Goal: Task Accomplishment & Management: Complete application form

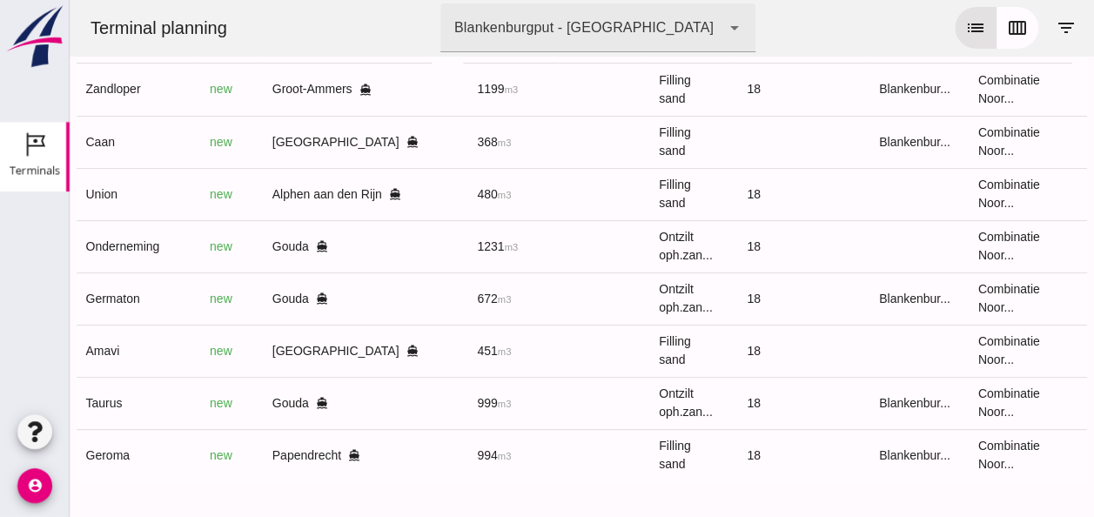
scroll to position [0, 460]
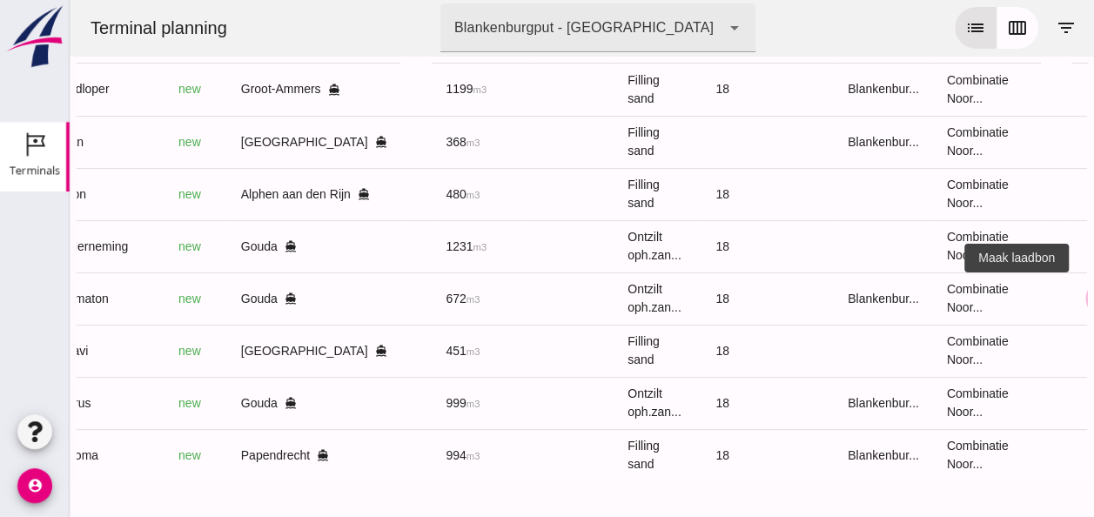
click at [1093, 291] on icon "receipt_long" at bounding box center [1103, 299] width 16 height 16
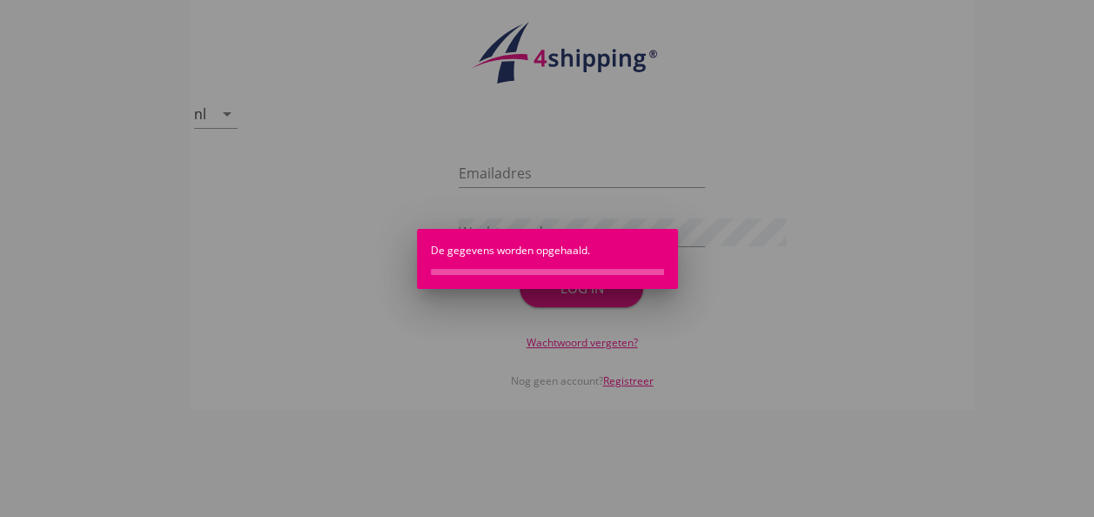
type input "[EMAIL_ADDRESS][DOMAIN_NAME]"
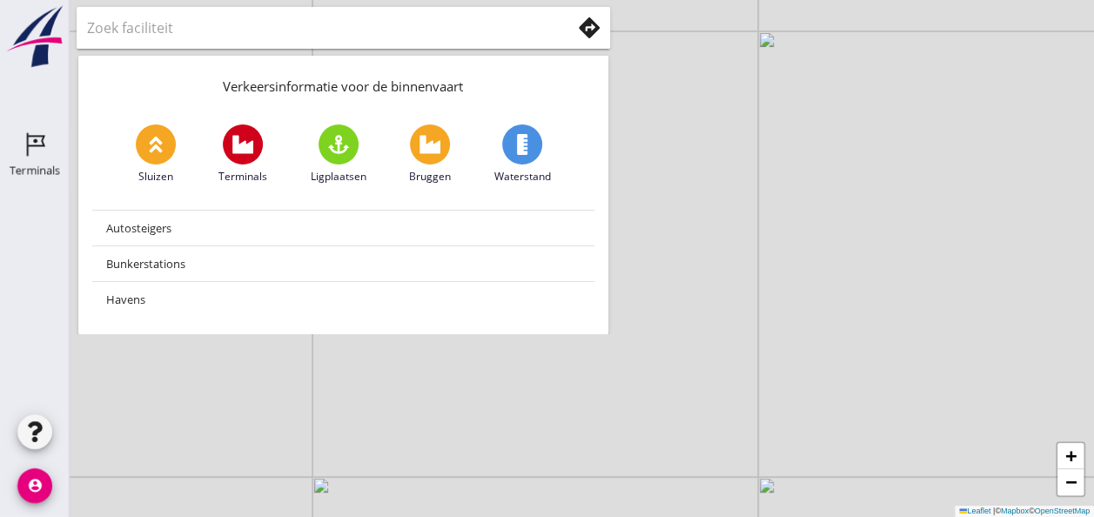
click at [45, 171] on div "Terminals" at bounding box center [35, 170] width 50 height 11
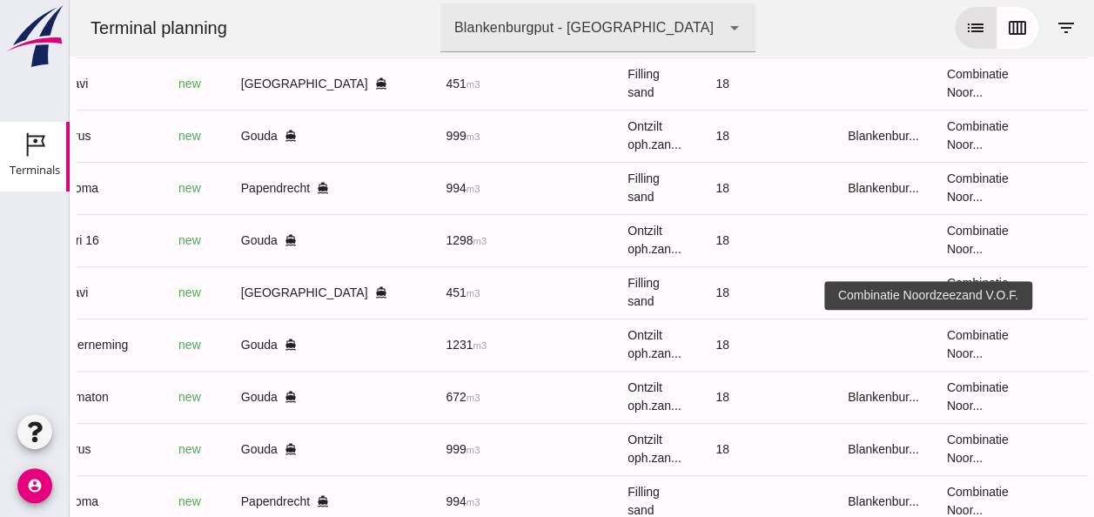
scroll to position [333, 0]
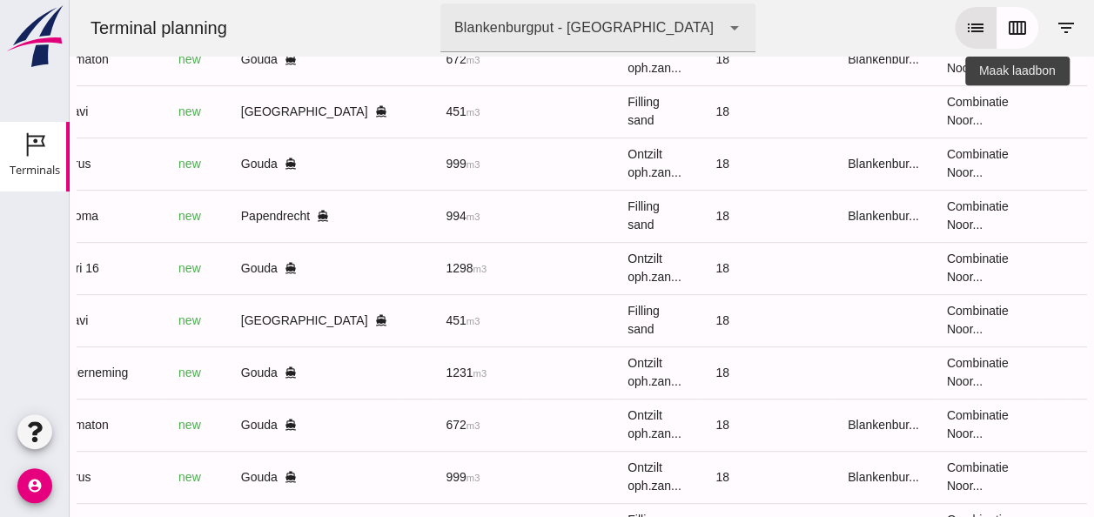
click at [1093, 110] on icon "receipt_long" at bounding box center [1103, 112] width 16 height 16
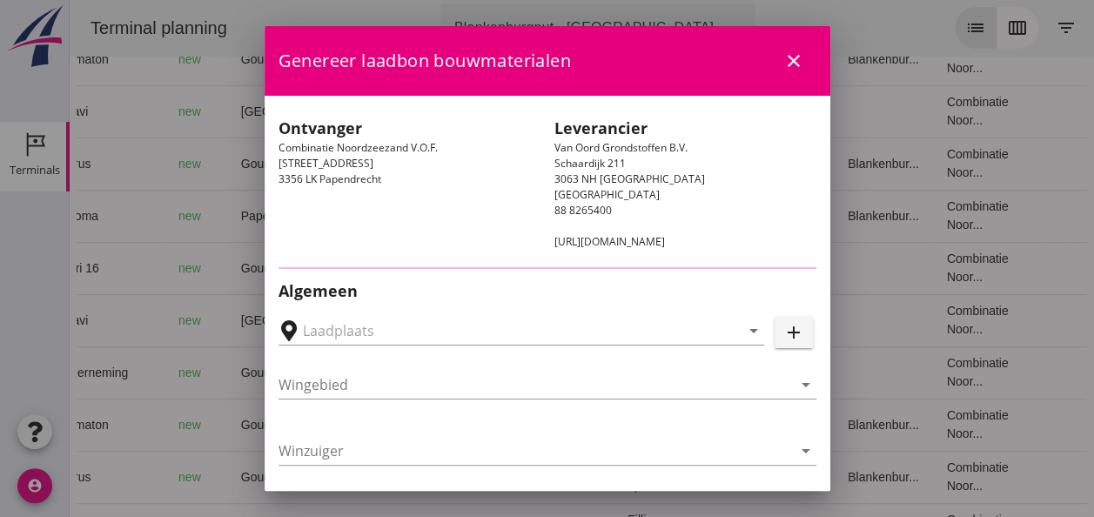
type input "[PERSON_NAME], [GEOGRAPHIC_DATA]"
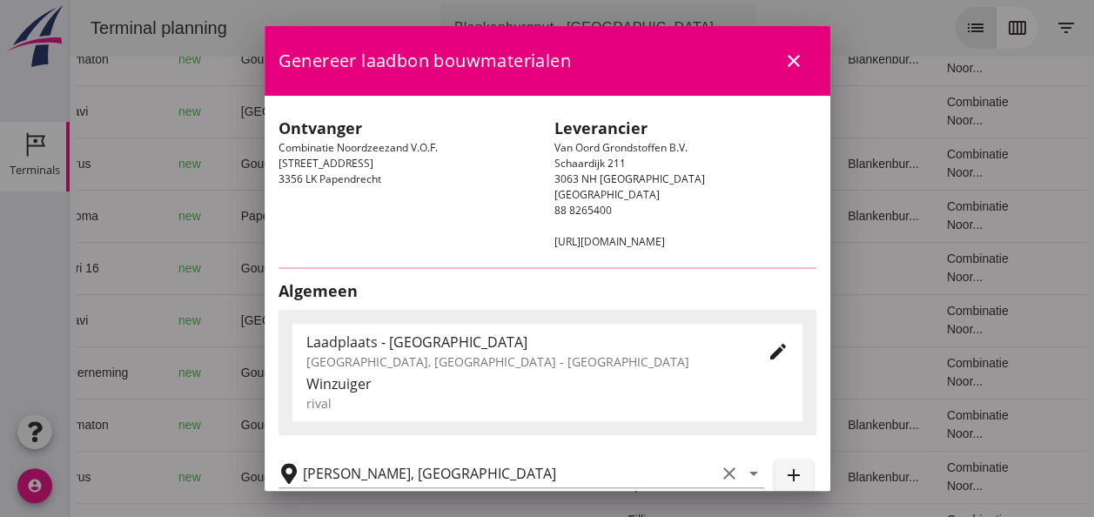
type input "Amavi"
type input "[PERSON_NAME]"
type input "451"
type input "Ophoogzand (6120)"
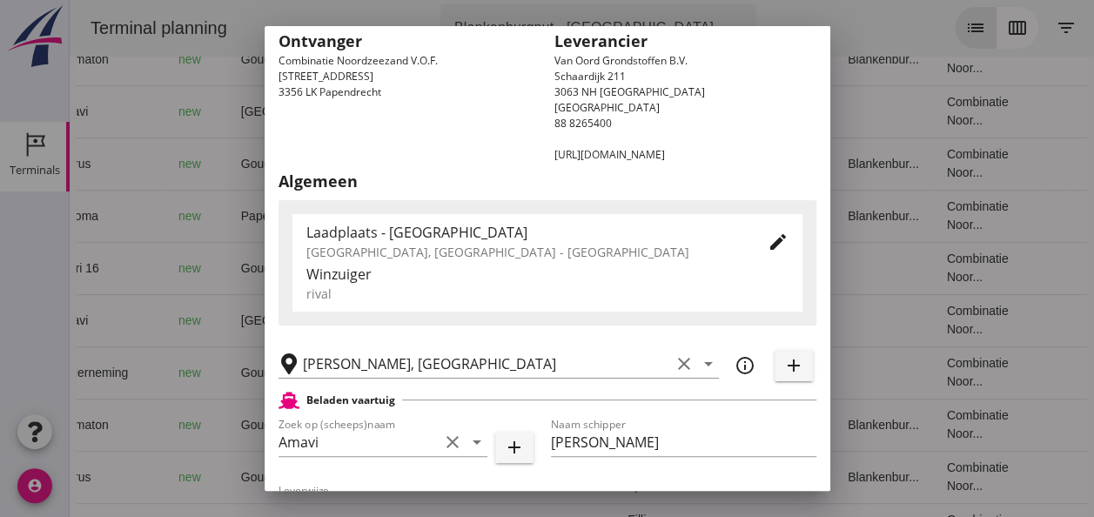
scroll to position [0, 0]
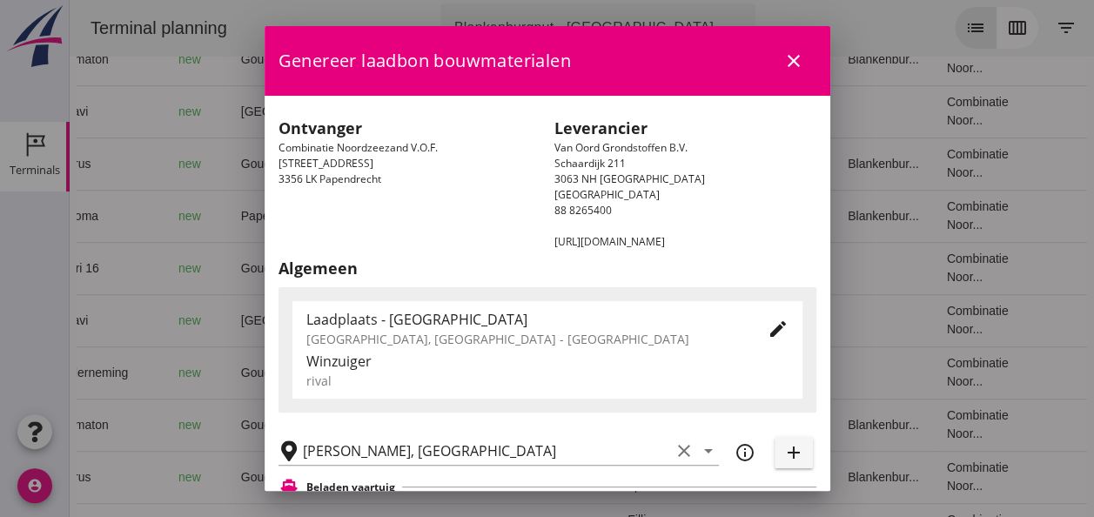
click at [785, 61] on icon "close" at bounding box center [793, 60] width 21 height 21
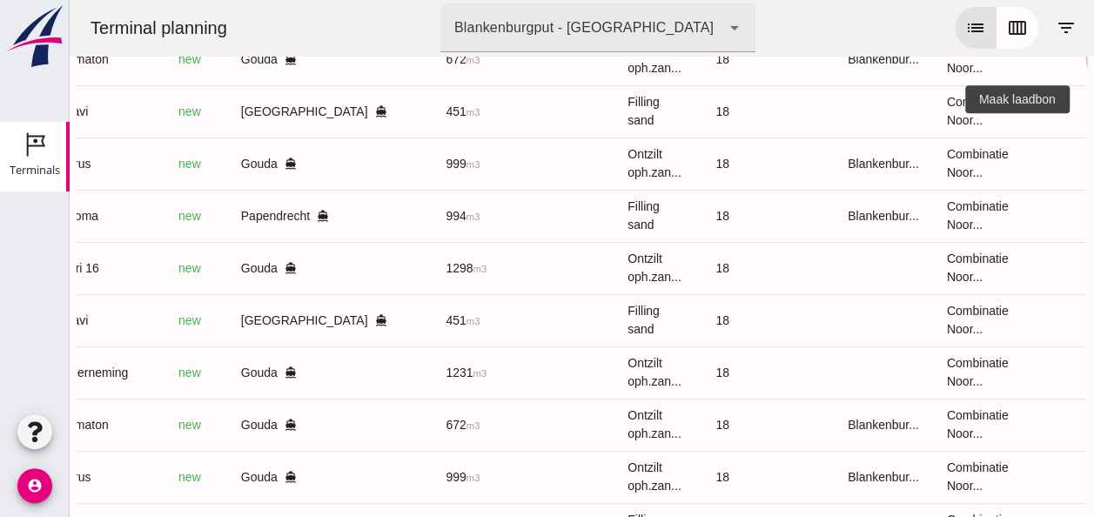
click at [1093, 61] on icon "receipt_long" at bounding box center [1103, 59] width 16 height 16
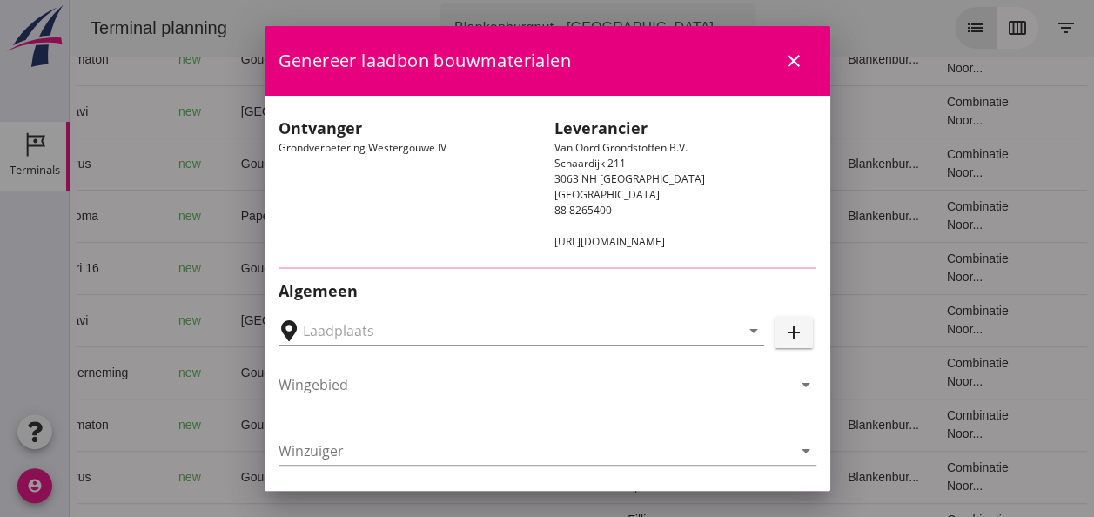
type input "Loswal Fa. J. Bos&Zonen, [GEOGRAPHIC_DATA]"
type input "Germaton"
type input "[PERSON_NAME]"
type input "Ontzilt oph.zand [75] (6120)"
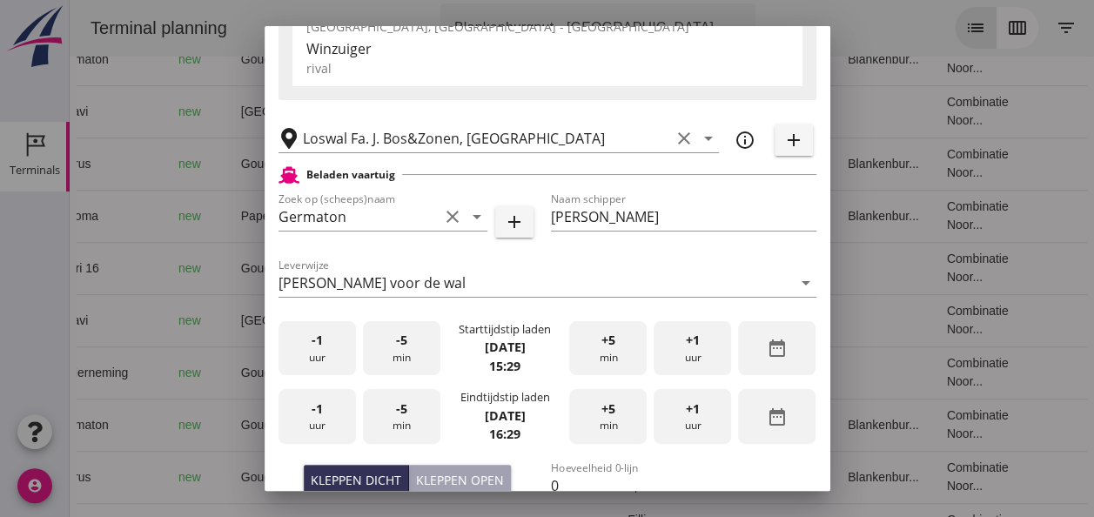
scroll to position [435, 0]
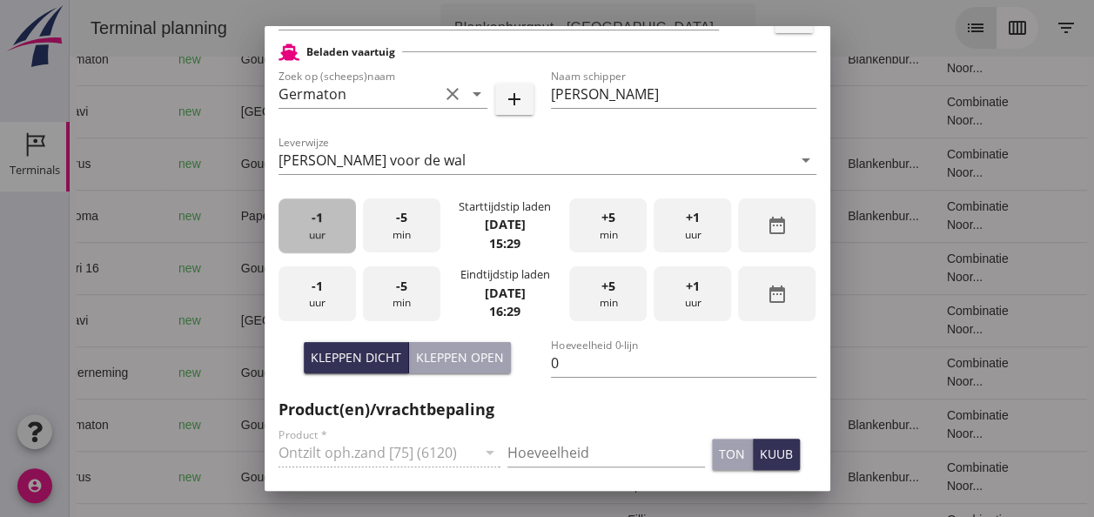
click at [321, 229] on div "-1 uur" at bounding box center [317, 225] width 77 height 55
click at [400, 224] on span "-5" at bounding box center [401, 217] width 11 height 19
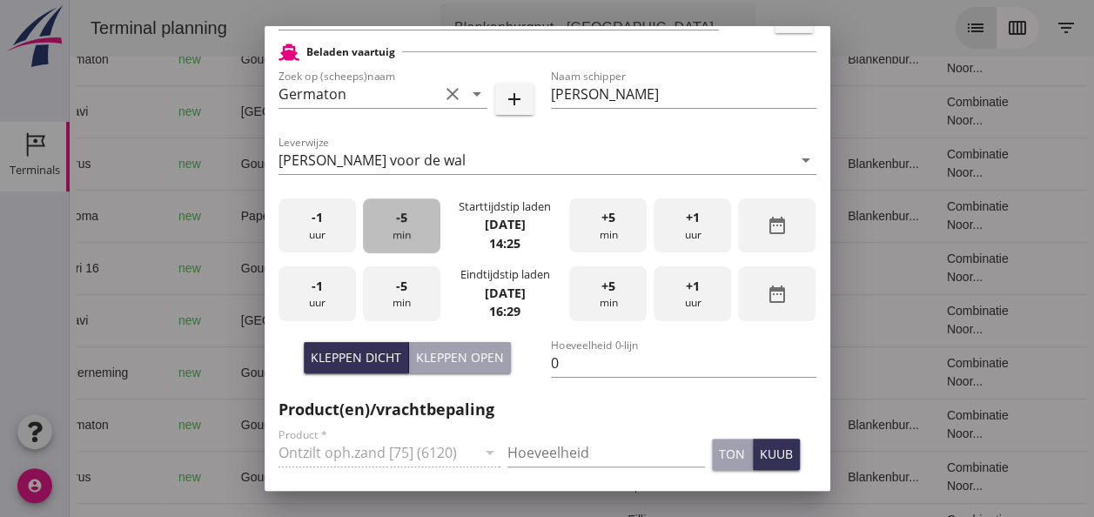
click at [399, 225] on span "-5" at bounding box center [401, 217] width 11 height 19
click at [319, 292] on span "-1" at bounding box center [317, 286] width 11 height 19
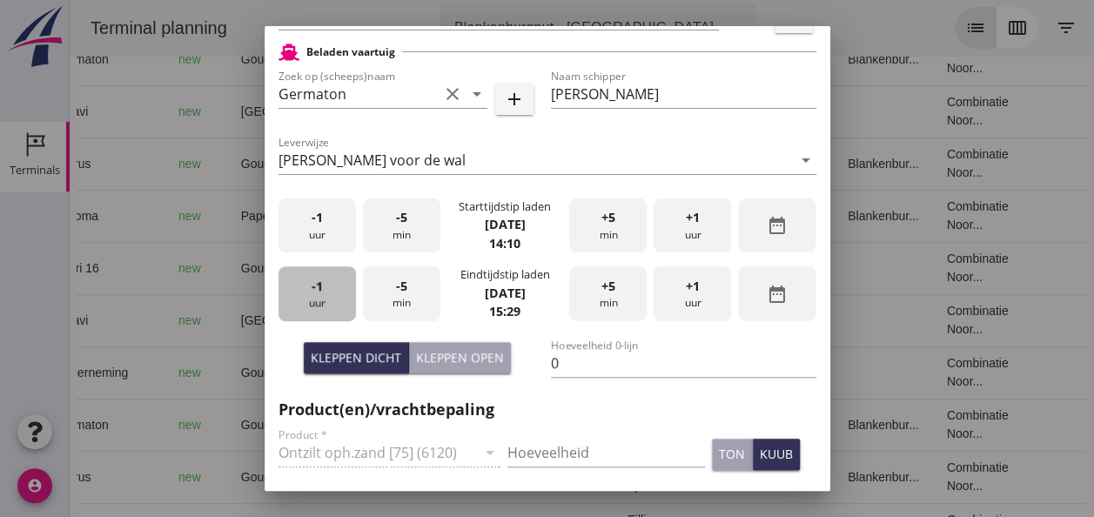
click at [319, 291] on span "-1" at bounding box center [317, 286] width 11 height 19
click at [611, 289] on div "+5 min" at bounding box center [607, 293] width 77 height 55
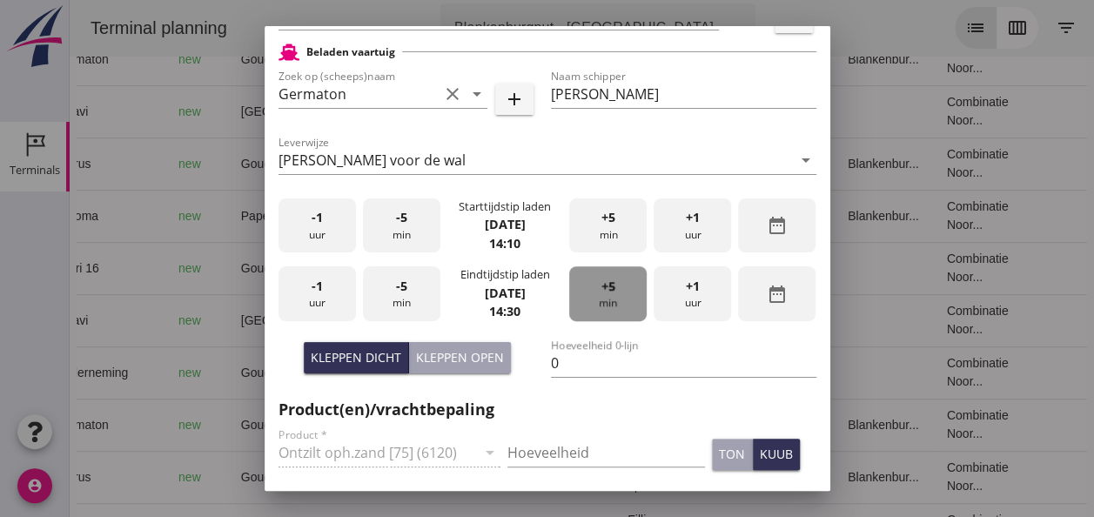
click at [611, 289] on div "+5 min" at bounding box center [607, 293] width 77 height 55
click at [608, 287] on div "+5 min" at bounding box center [607, 293] width 77 height 55
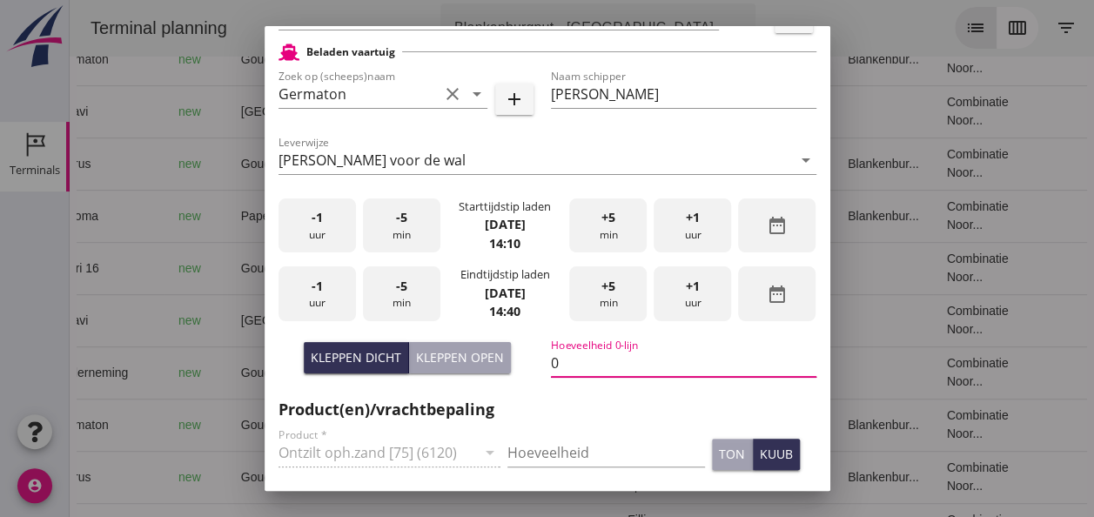
drag, startPoint x: 566, startPoint y: 358, endPoint x: 579, endPoint y: 375, distance: 21.8
click at [567, 362] on input "0" at bounding box center [683, 363] width 265 height 28
type input "672"
drag, startPoint x: 513, startPoint y: 451, endPoint x: 554, endPoint y: 470, distance: 45.2
click at [514, 447] on input "Hoeveelheid" at bounding box center [606, 453] width 198 height 28
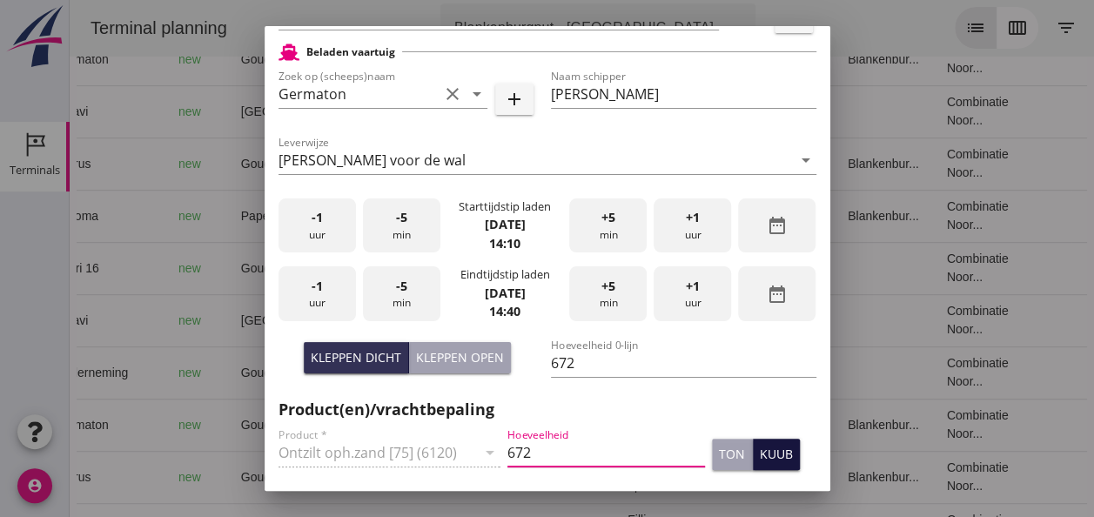
type input "672"
click at [760, 454] on div "kuub" at bounding box center [776, 454] width 33 height 18
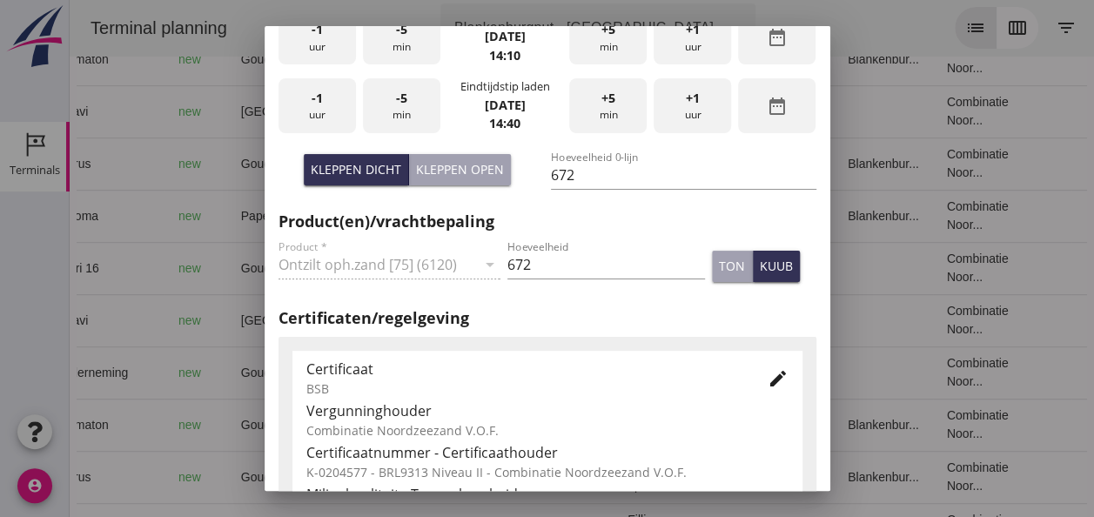
scroll to position [783, 0]
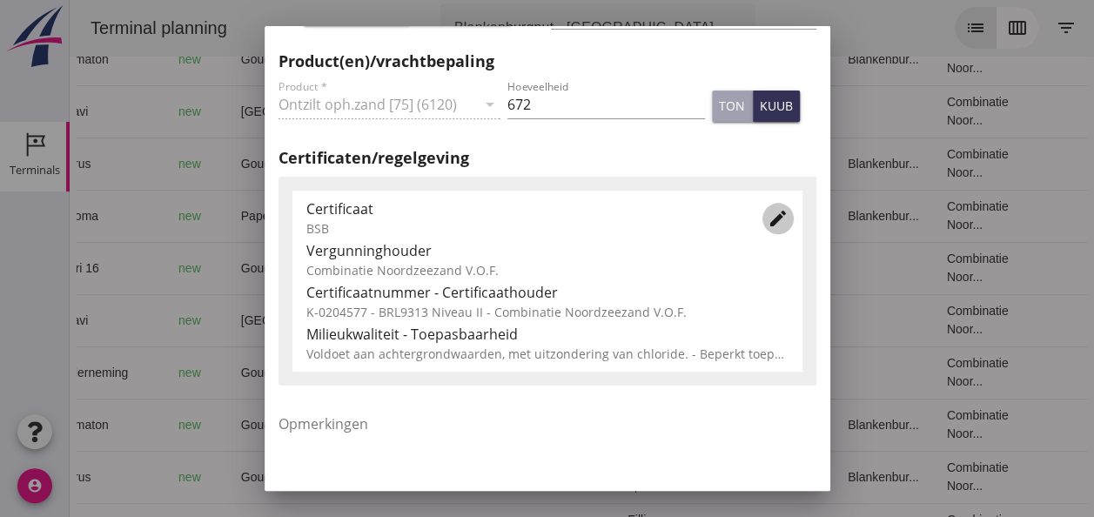
click at [771, 221] on icon "edit" at bounding box center [778, 218] width 21 height 21
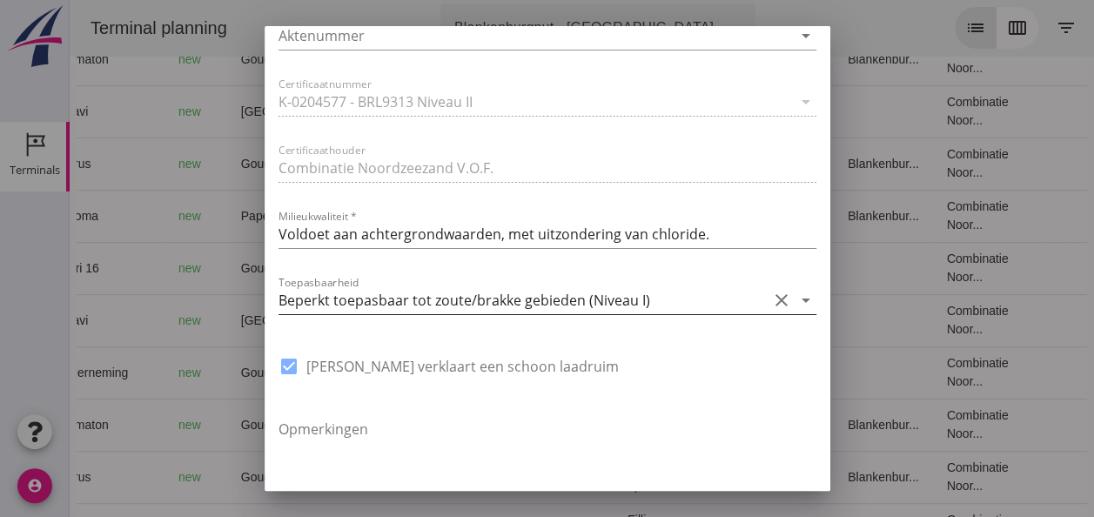
scroll to position [1219, 0]
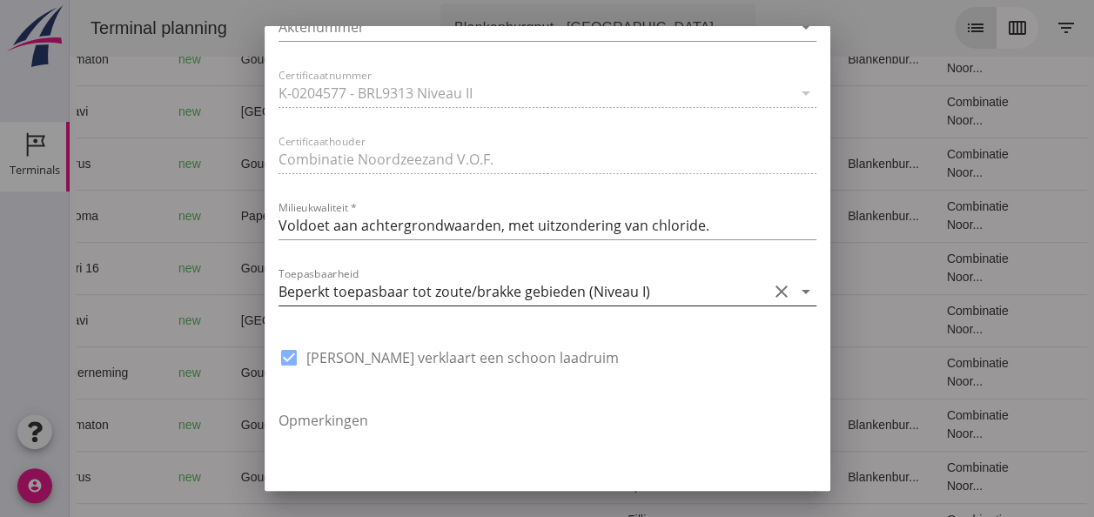
click at [796, 291] on icon "arrow_drop_down" at bounding box center [806, 291] width 21 height 21
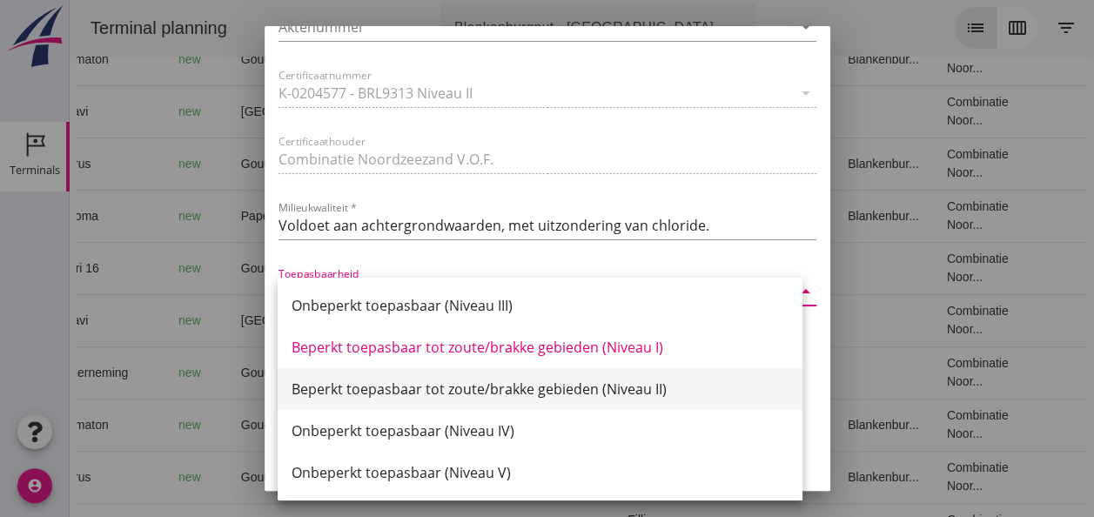
click at [628, 393] on div "Beperkt toepasbaar tot zoute/brakke gebieden (Niveau II)" at bounding box center [540, 389] width 497 height 21
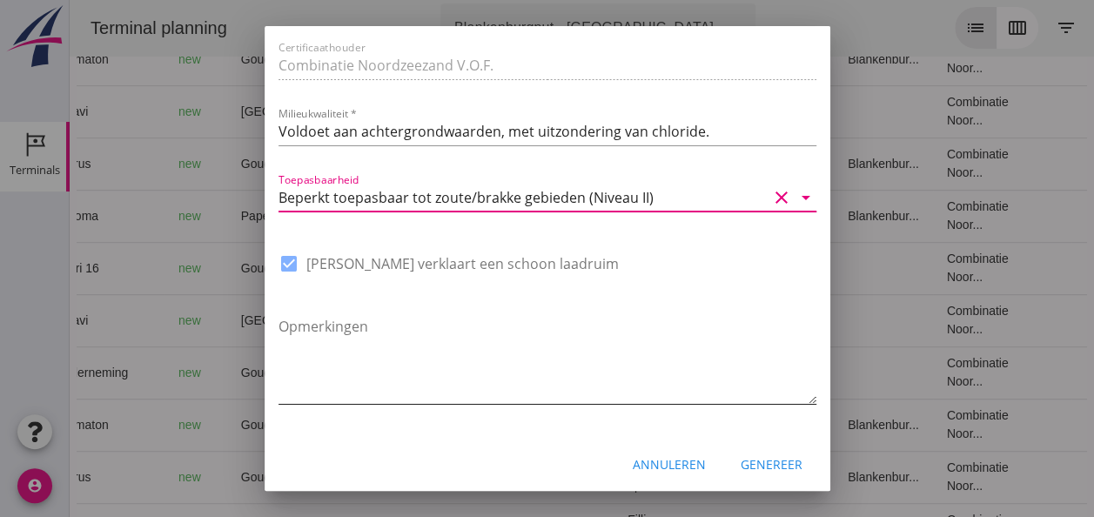
scroll to position [1319, 0]
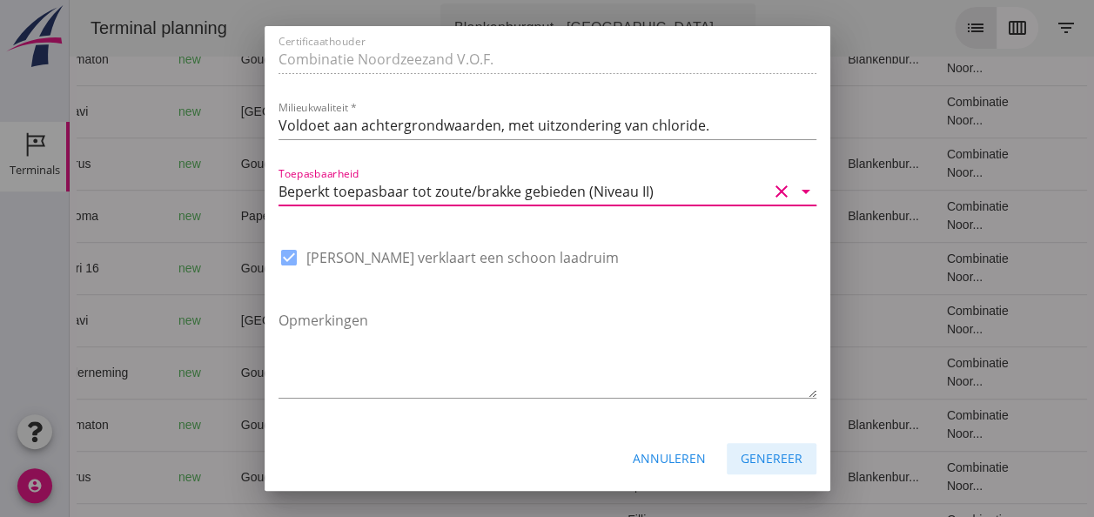
click at [766, 454] on div "Genereer" at bounding box center [772, 458] width 62 height 18
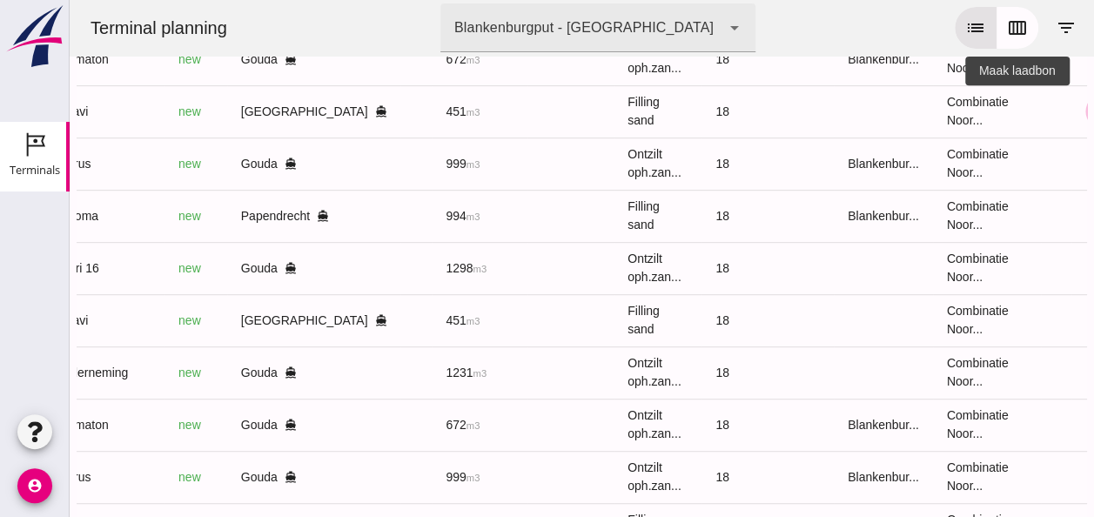
click at [1085, 111] on button "receipt_long" at bounding box center [1102, 111] width 35 height 35
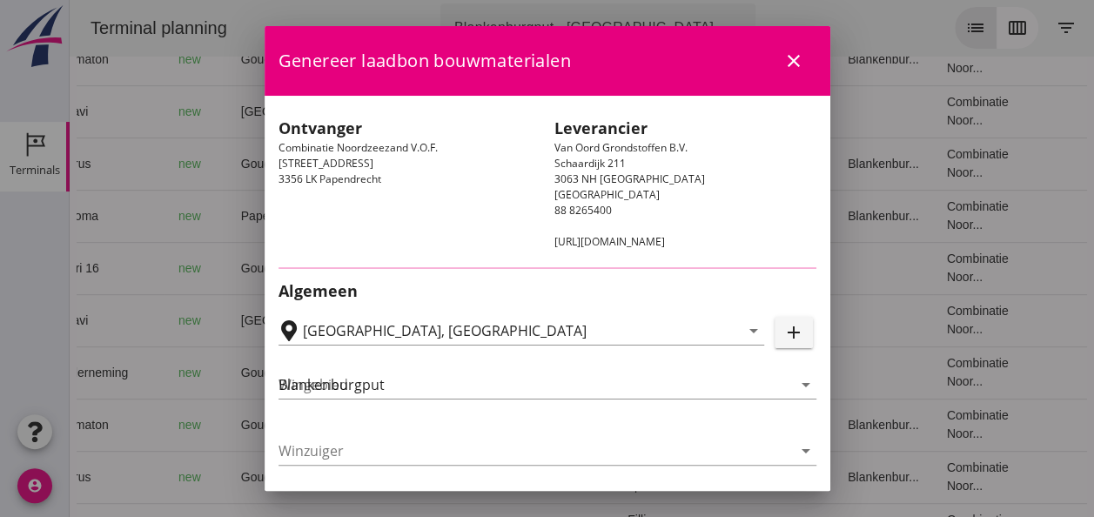
type input "[PERSON_NAME], [GEOGRAPHIC_DATA]"
type input "Amavi"
type input "[PERSON_NAME]"
type input "451"
type input "Ophoogzand (6120)"
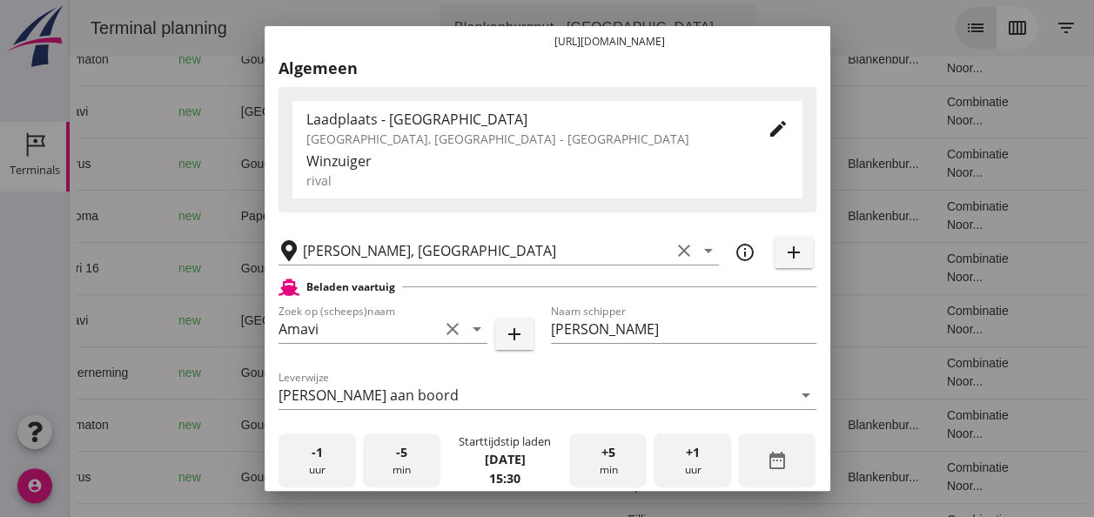
scroll to position [435, 0]
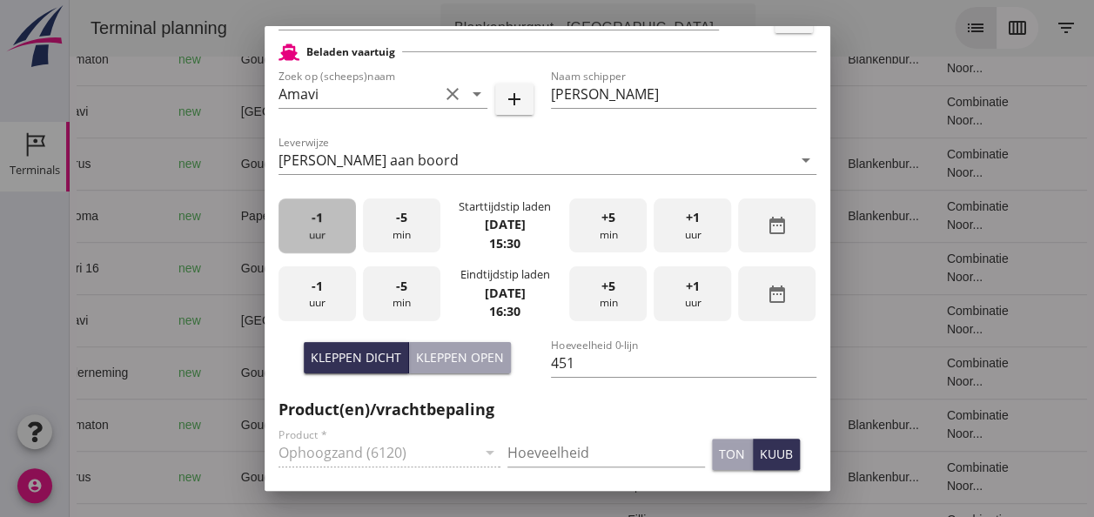
click at [306, 236] on div "-1 uur" at bounding box center [317, 225] width 77 height 55
click at [601, 227] on div "+5 min" at bounding box center [607, 225] width 77 height 55
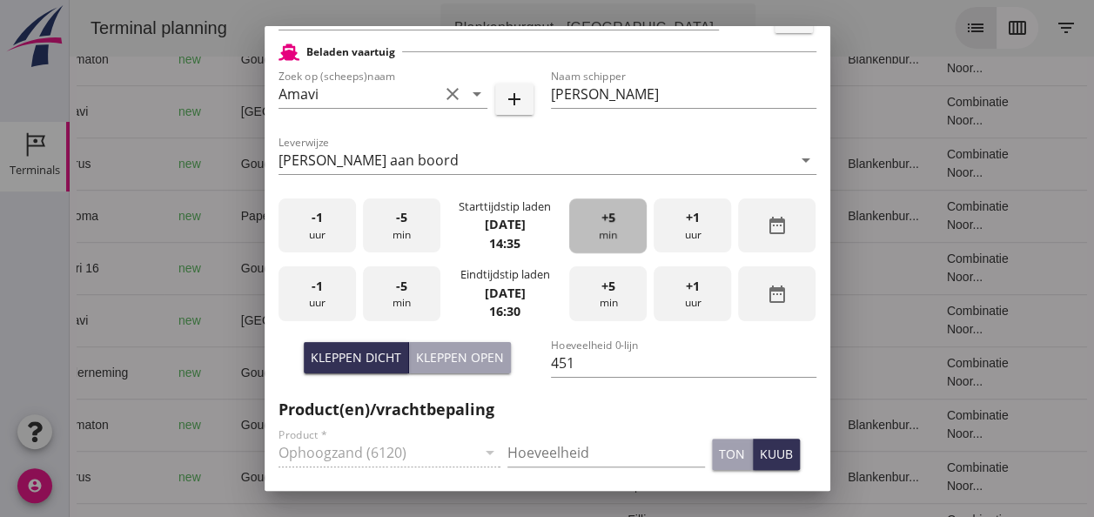
click at [602, 228] on div "+5 min" at bounding box center [607, 225] width 77 height 55
click at [604, 230] on div "+5 min" at bounding box center [607, 225] width 77 height 55
click at [604, 232] on div "+5 min" at bounding box center [607, 225] width 77 height 55
drag, startPoint x: 398, startPoint y: 234, endPoint x: 386, endPoint y: 237, distance: 11.6
click at [398, 236] on div "-5 min" at bounding box center [401, 225] width 77 height 55
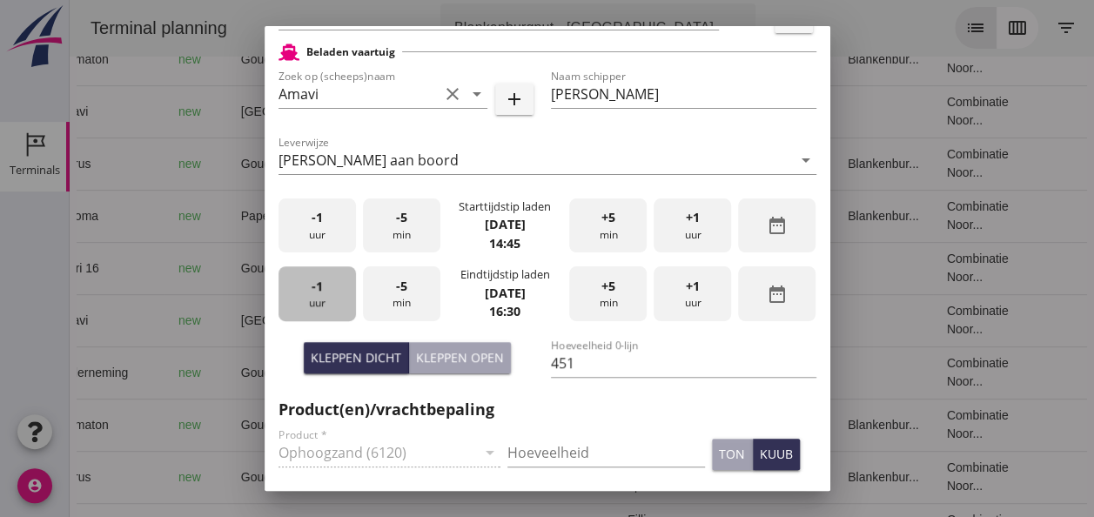
click at [336, 295] on div "-1 uur" at bounding box center [317, 293] width 77 height 55
click at [418, 296] on div "-5 min" at bounding box center [401, 293] width 77 height 55
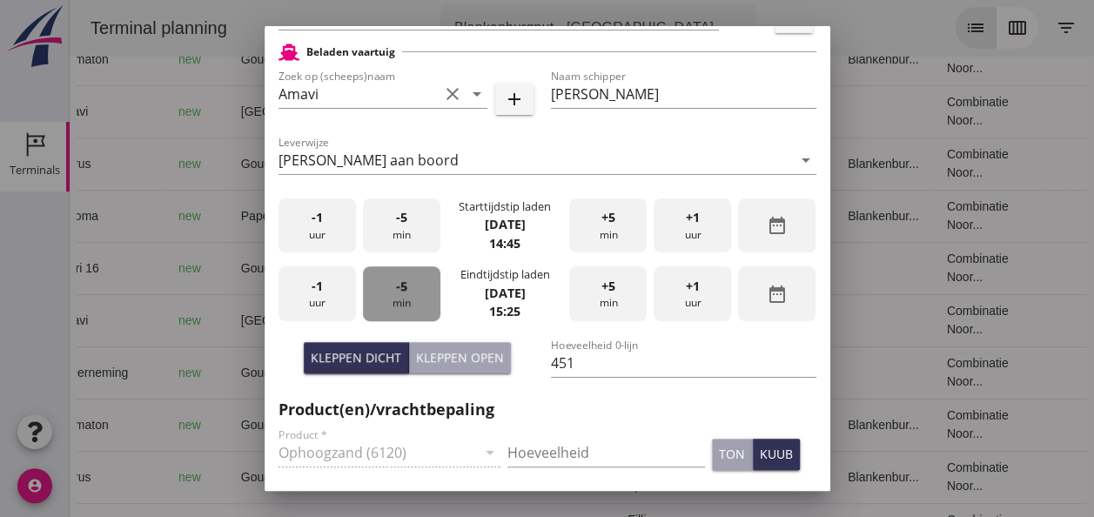
click at [420, 301] on div "-5 min" at bounding box center [401, 293] width 77 height 55
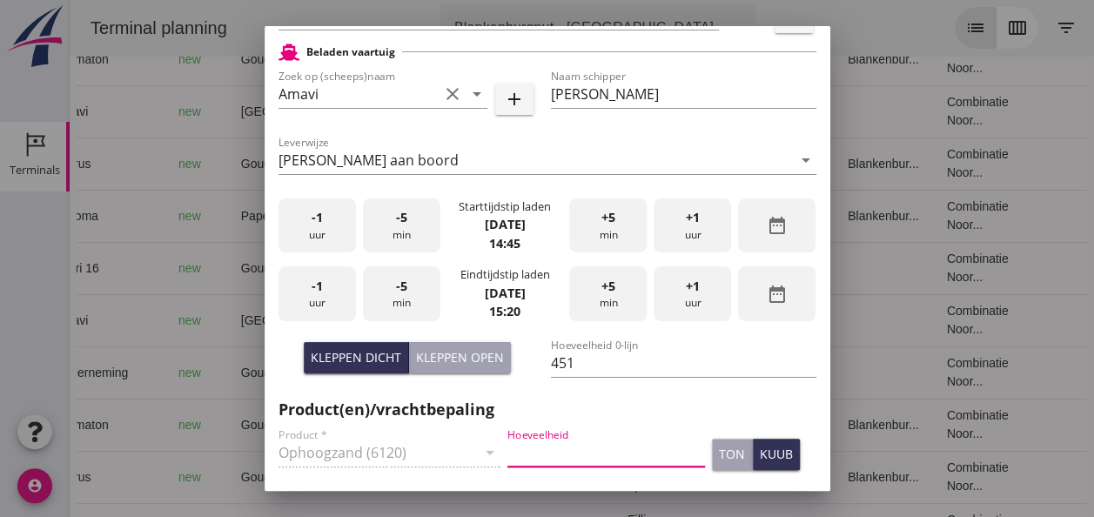
click at [525, 454] on input "Hoeveelheid" at bounding box center [606, 453] width 198 height 28
type input "451"
click at [767, 453] on div "kuub" at bounding box center [776, 454] width 33 height 18
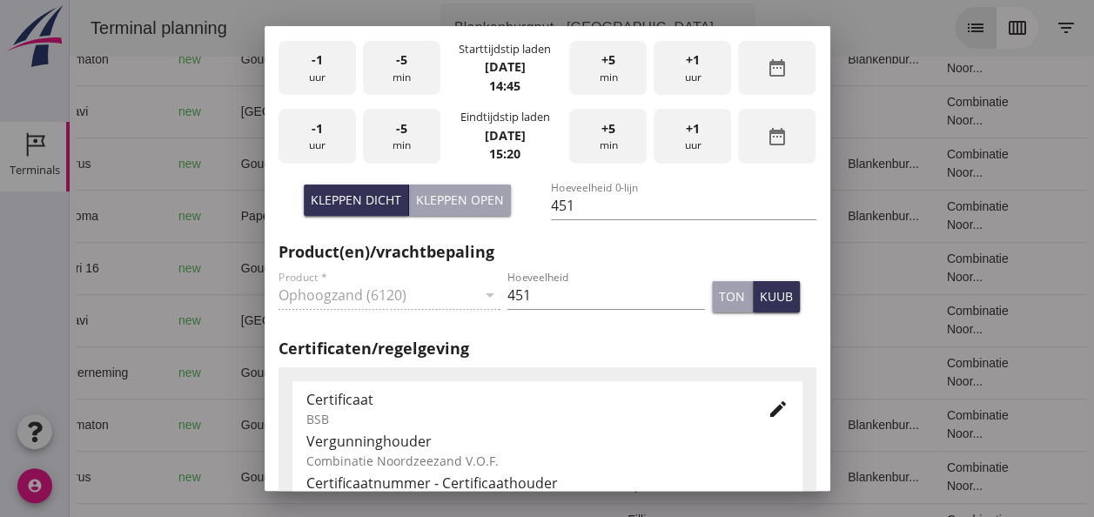
scroll to position [870, 0]
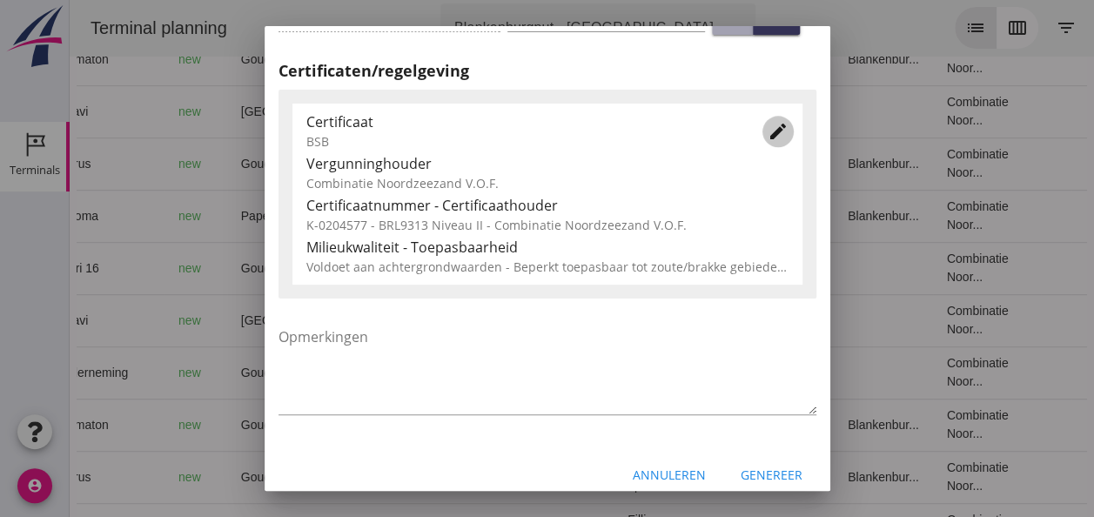
click at [768, 138] on icon "edit" at bounding box center [778, 131] width 21 height 21
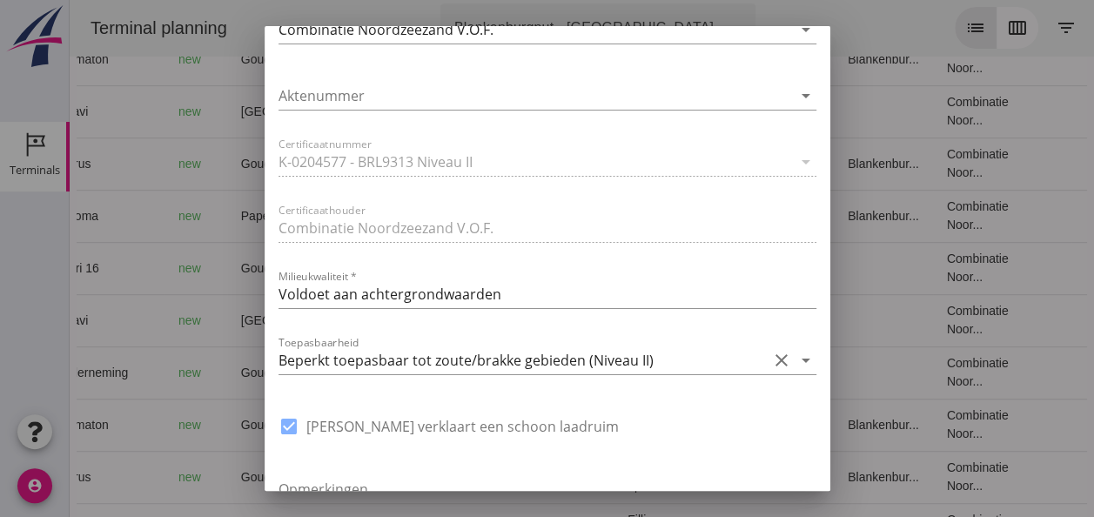
scroll to position [1219, 0]
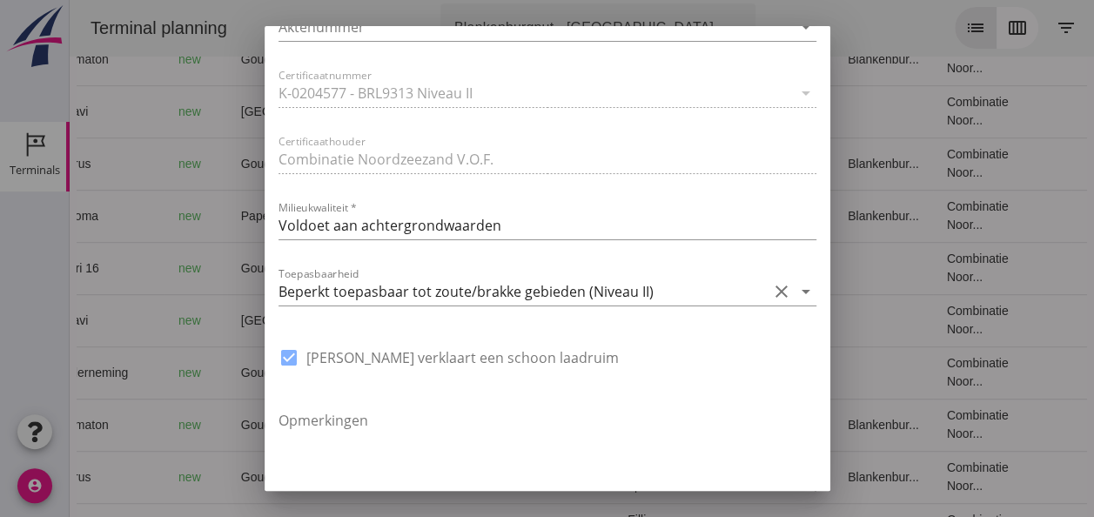
click at [796, 289] on icon "arrow_drop_down" at bounding box center [806, 291] width 21 height 21
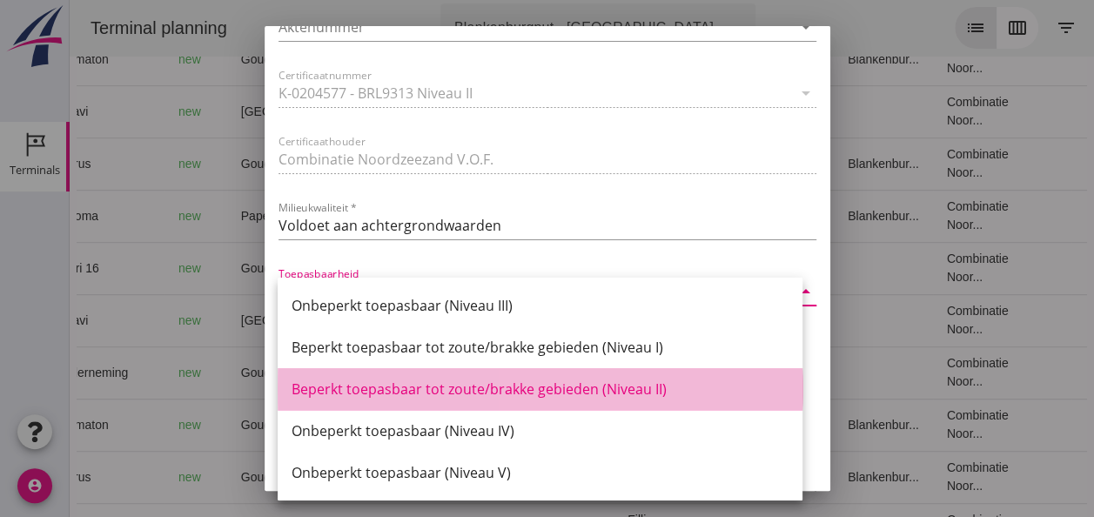
click at [629, 389] on div "Beperkt toepasbaar tot zoute/brakke gebieden (Niveau II)" at bounding box center [540, 389] width 497 height 21
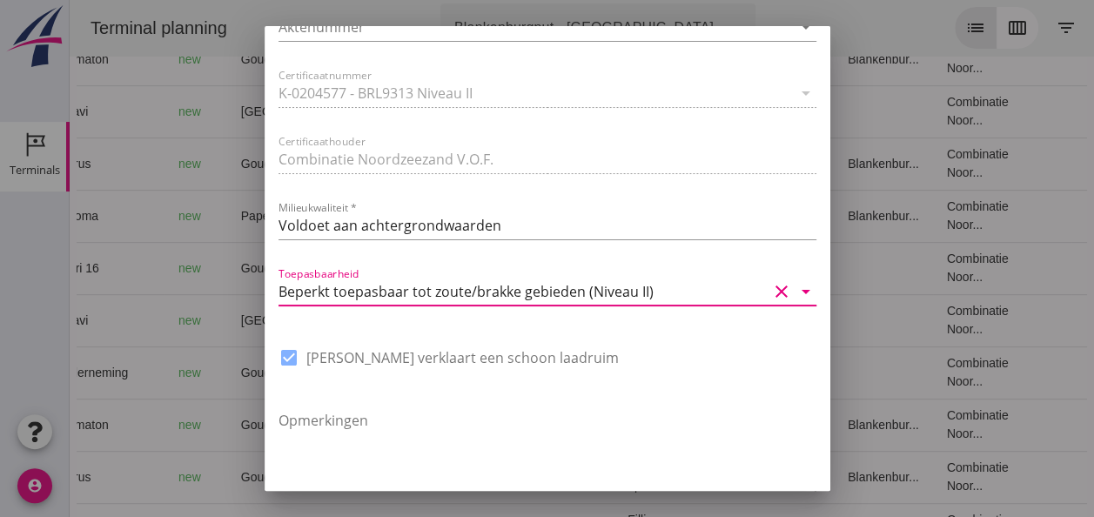
scroll to position [1319, 0]
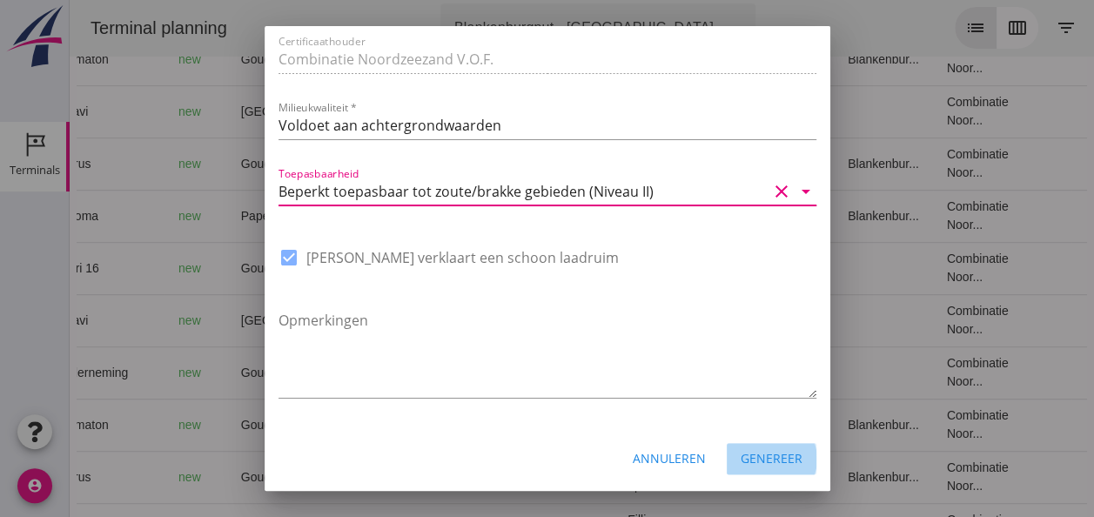
click at [760, 454] on div "Genereer" at bounding box center [772, 458] width 62 height 18
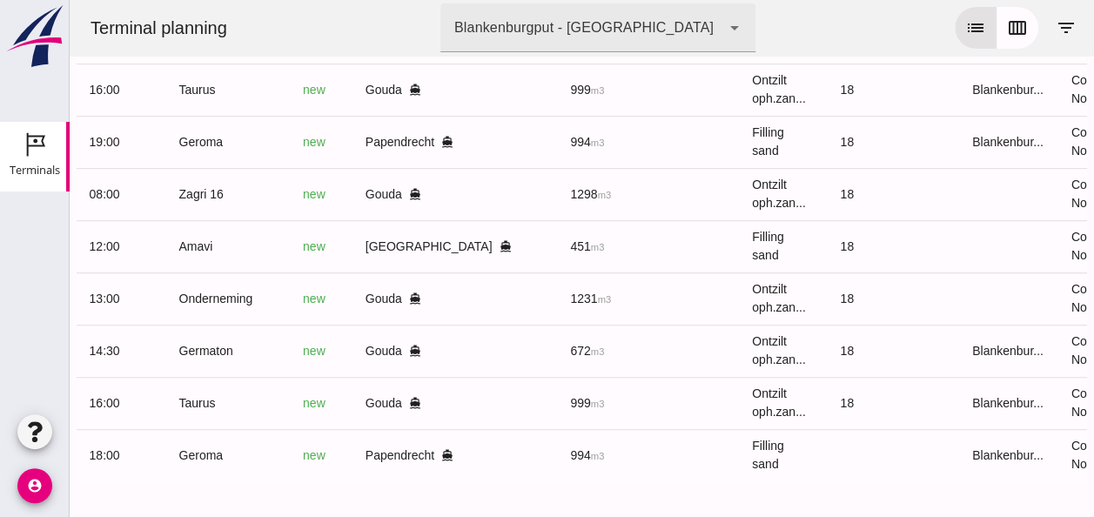
scroll to position [0, 460]
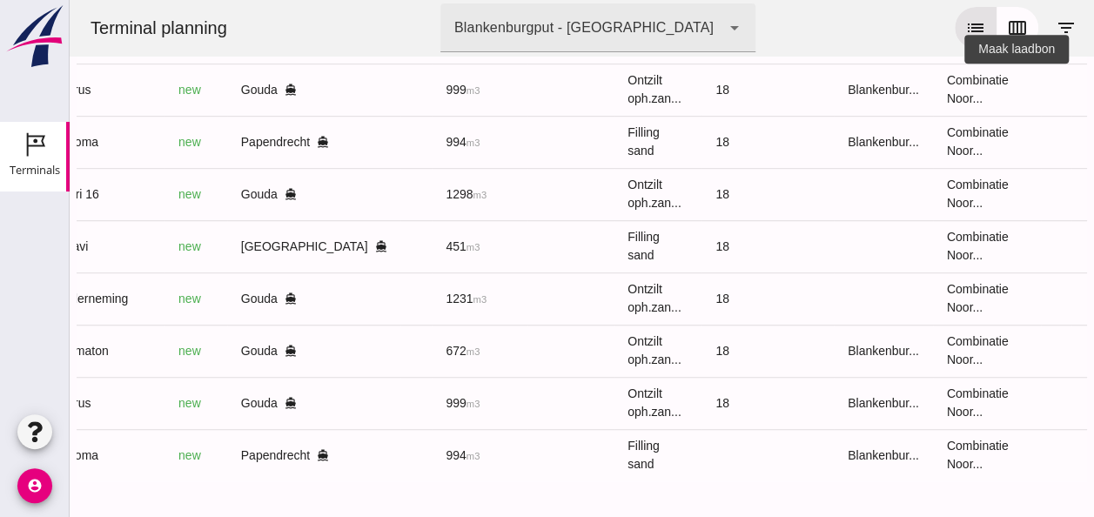
click at [1093, 82] on icon "receipt_long" at bounding box center [1103, 90] width 16 height 16
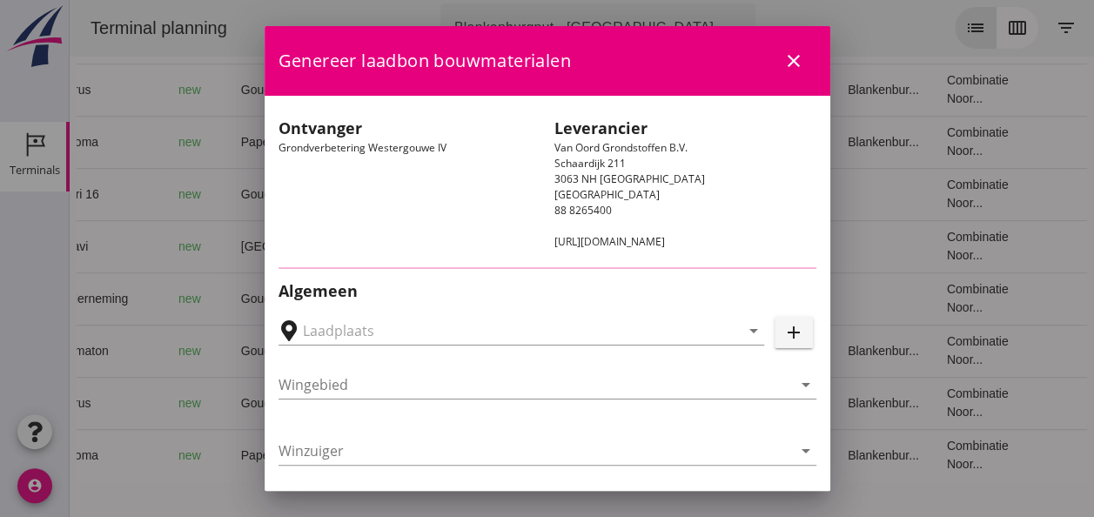
type input "Loswal Fa. J. Bos&Zonen, [GEOGRAPHIC_DATA]"
type input "Taurus"
type input "Rianne"
type input "999"
type input "Ontzilt oph.zand [75] (6120)"
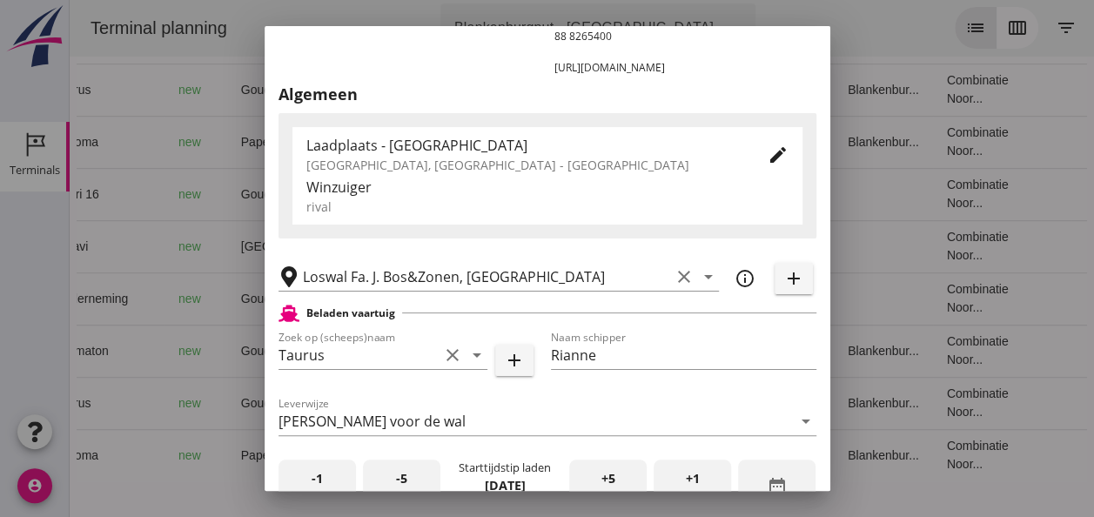
scroll to position [348, 0]
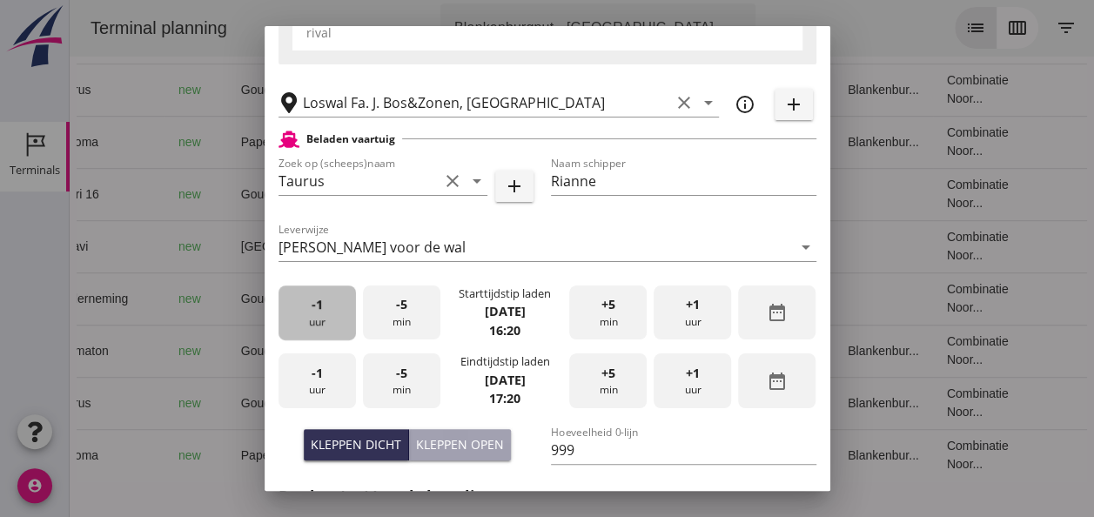
click at [319, 312] on span "-1" at bounding box center [317, 304] width 11 height 19
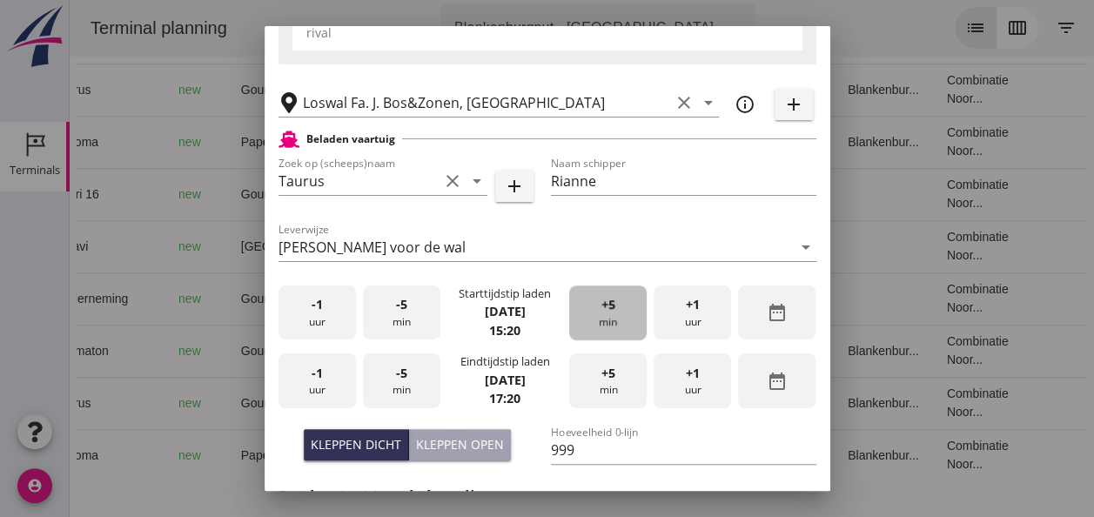
click at [616, 320] on div "+5 min" at bounding box center [607, 313] width 77 height 55
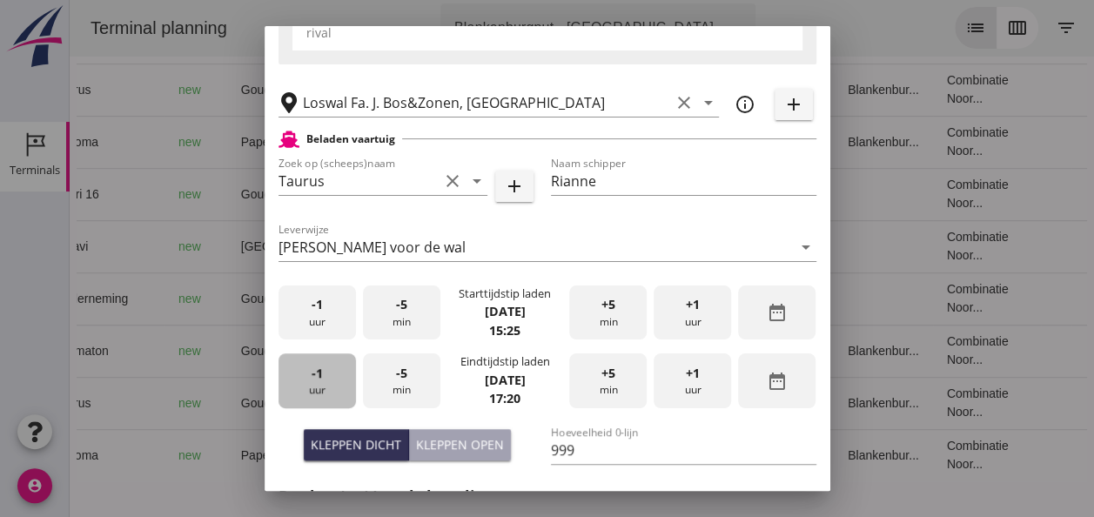
click at [345, 381] on div "-1 uur" at bounding box center [317, 380] width 77 height 55
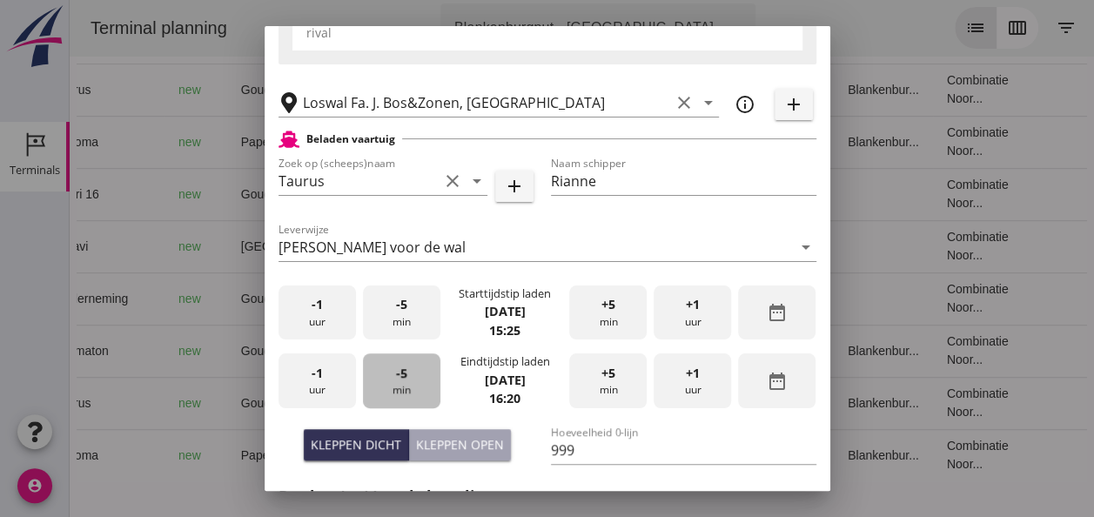
click at [406, 388] on div "-5 min" at bounding box center [401, 380] width 77 height 55
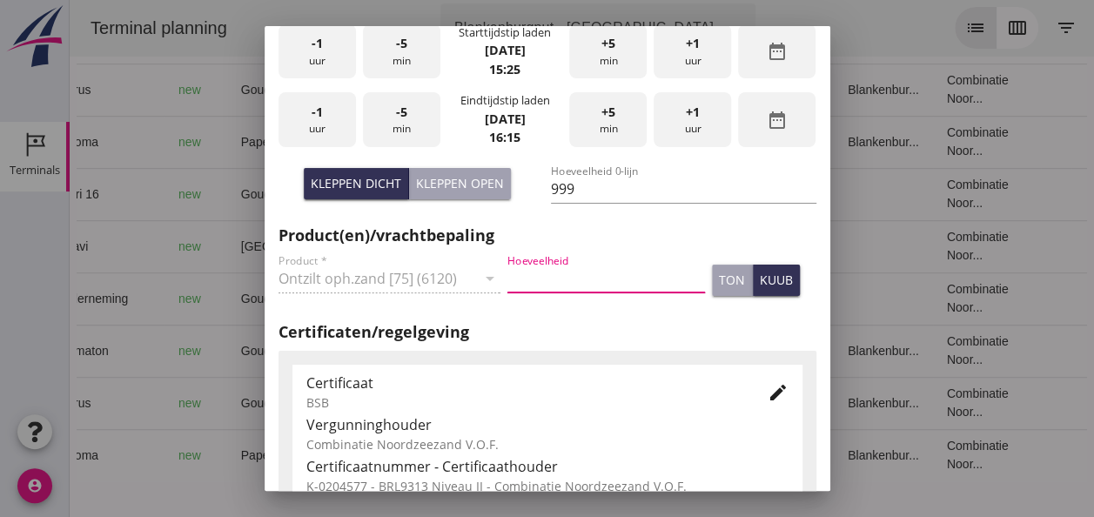
click at [559, 286] on input "Hoeveelheid" at bounding box center [606, 279] width 198 height 28
type input "999"
click at [760, 287] on div "kuub" at bounding box center [776, 280] width 33 height 18
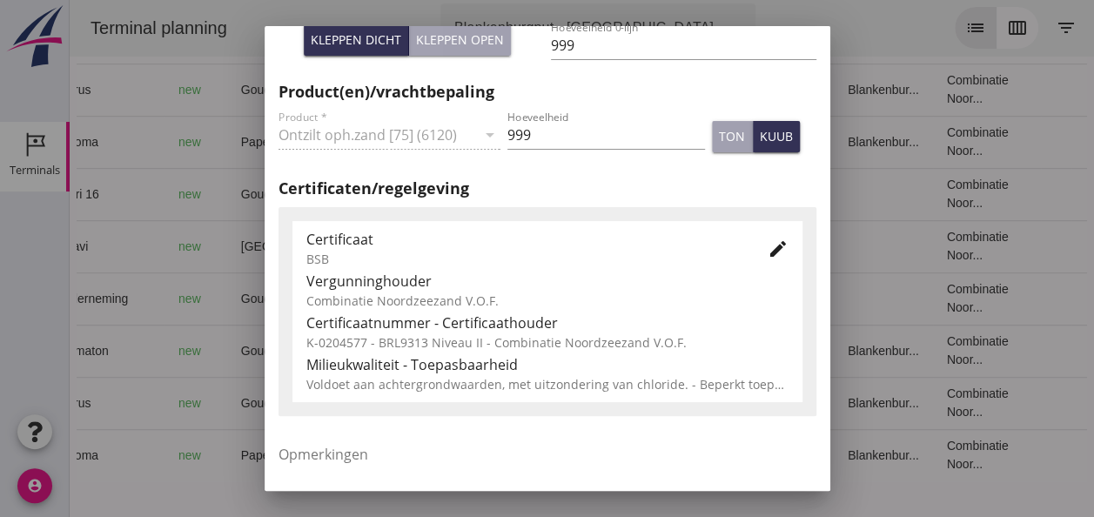
scroll to position [714, 0]
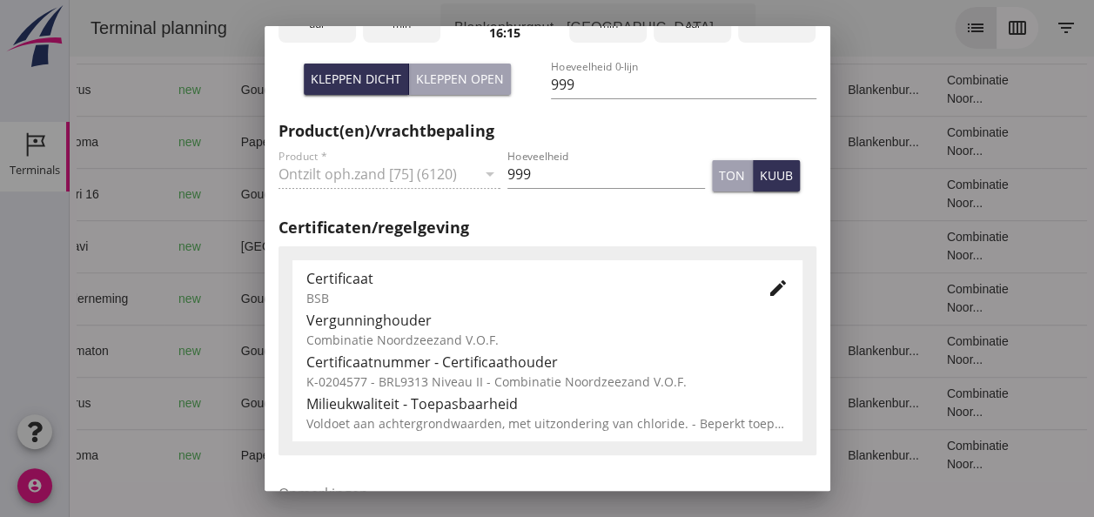
click at [768, 286] on icon "edit" at bounding box center [778, 288] width 21 height 21
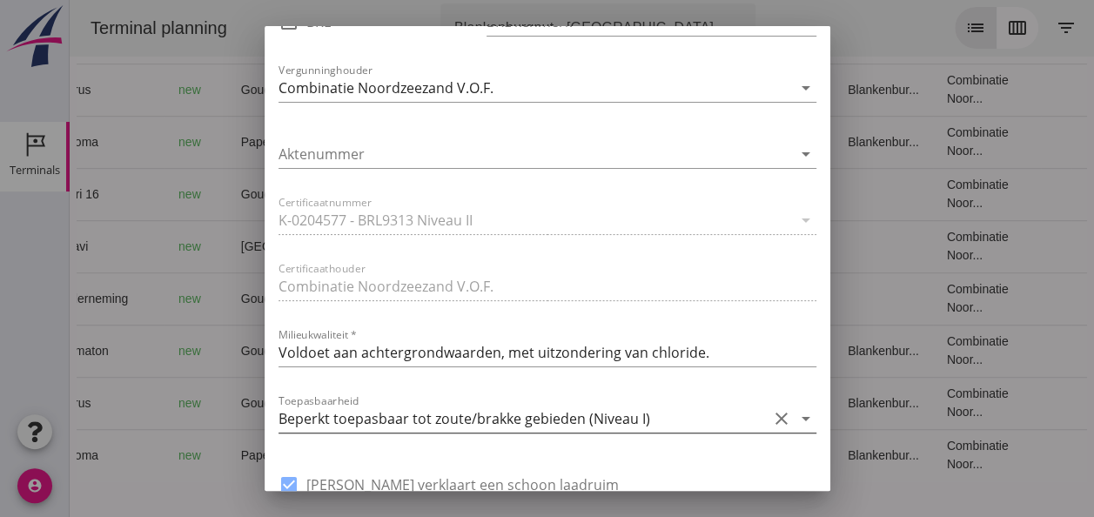
scroll to position [1149, 0]
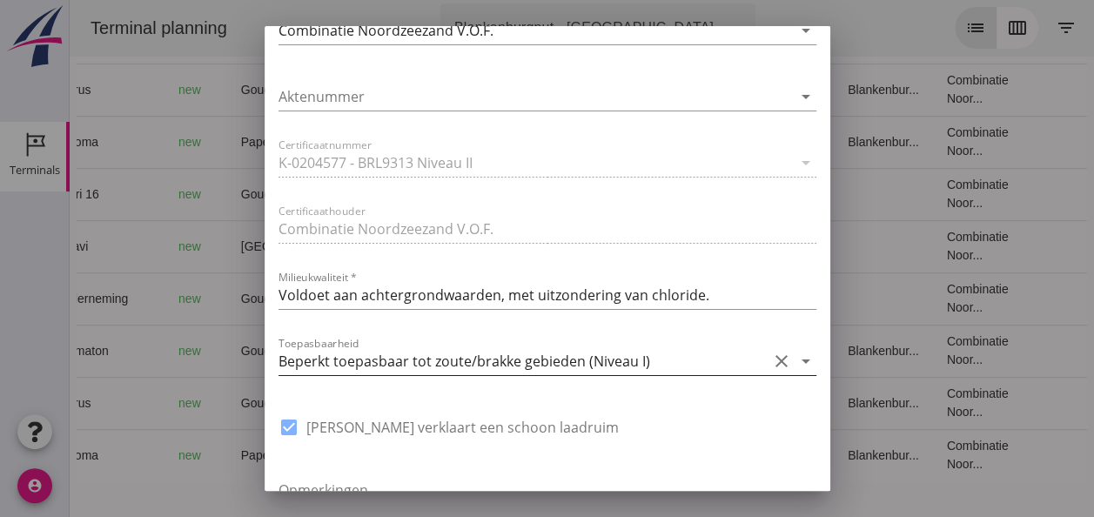
click at [796, 363] on icon "arrow_drop_down" at bounding box center [806, 361] width 21 height 21
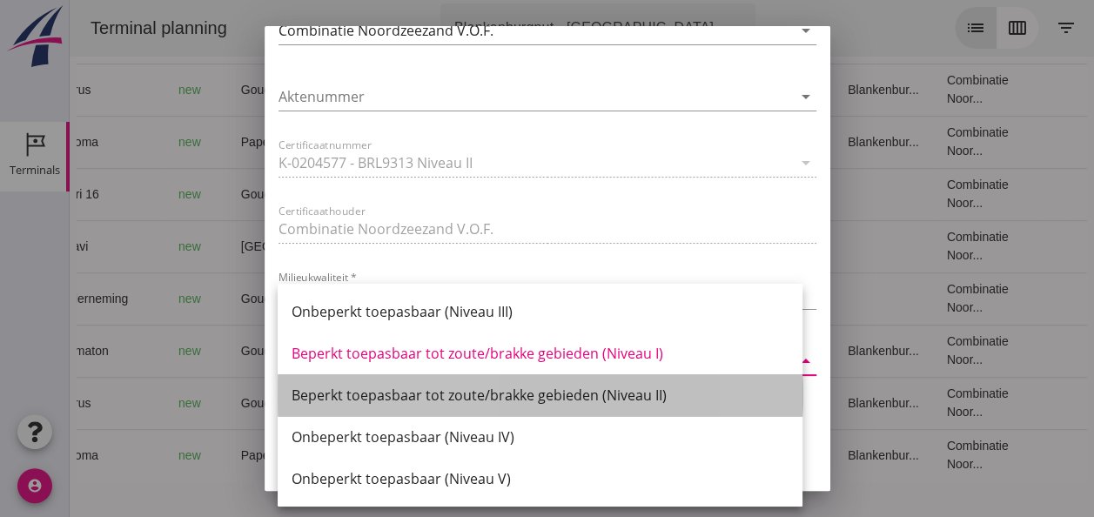
click at [655, 397] on div "Beperkt toepasbaar tot zoute/brakke gebieden (Niveau II)" at bounding box center [540, 395] width 497 height 21
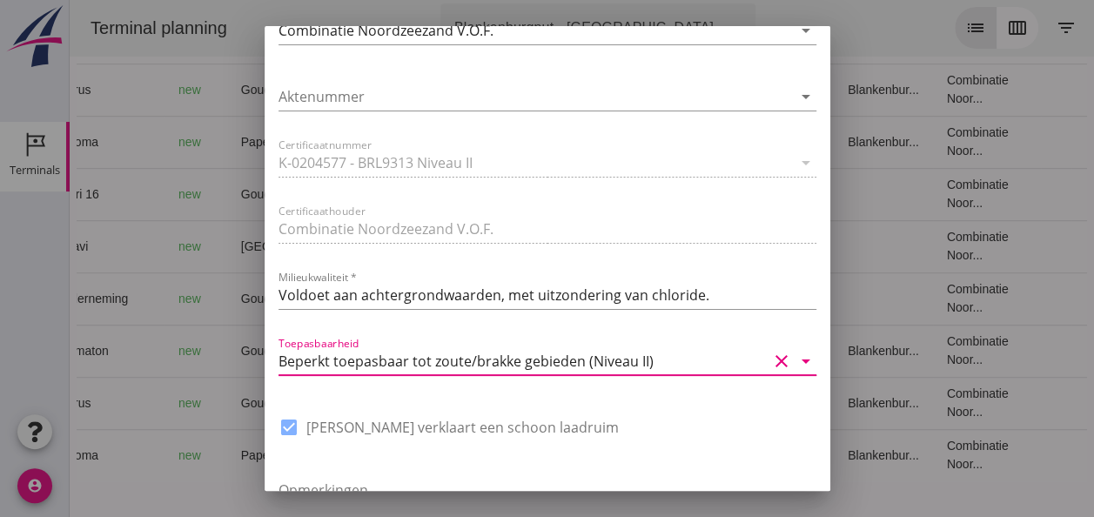
scroll to position [1319, 0]
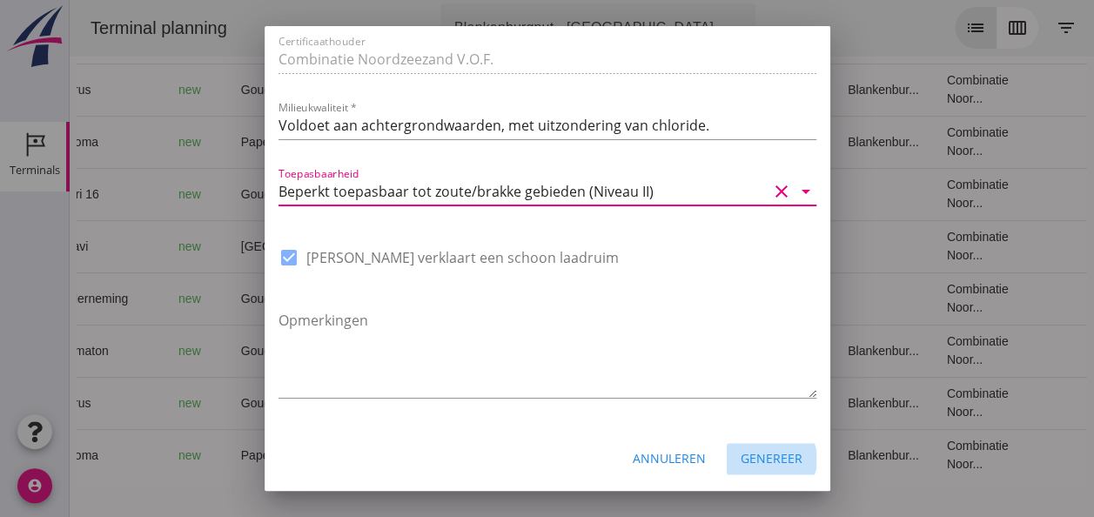
click at [753, 453] on div "Genereer" at bounding box center [772, 458] width 62 height 18
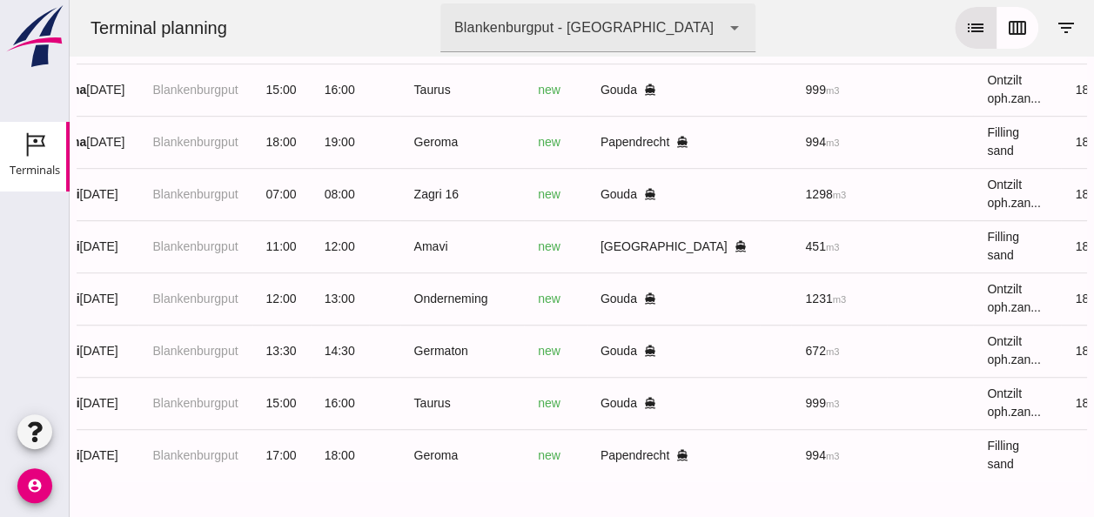
scroll to position [0, 0]
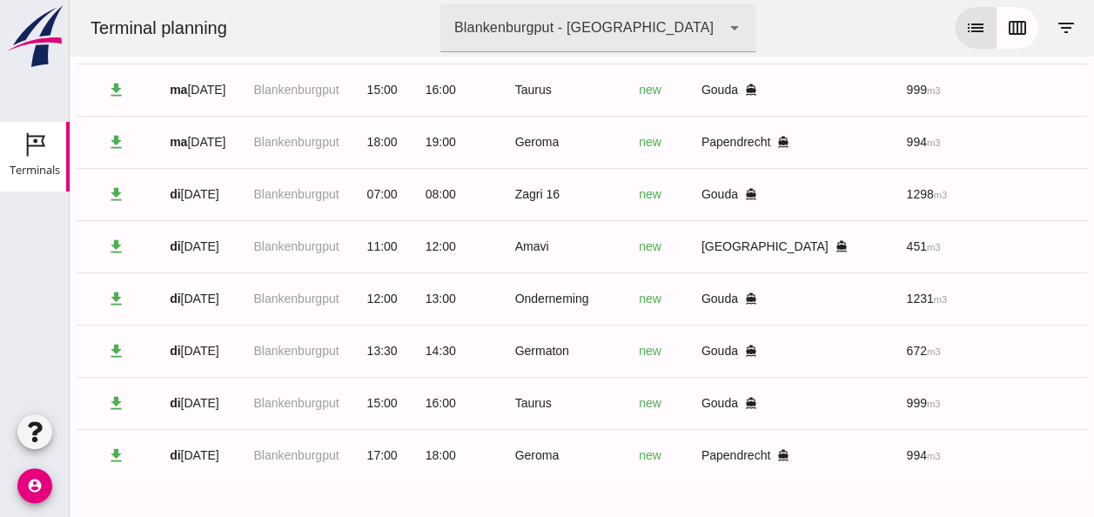
click at [557, 190] on td "Zagri 16" at bounding box center [563, 194] width 124 height 52
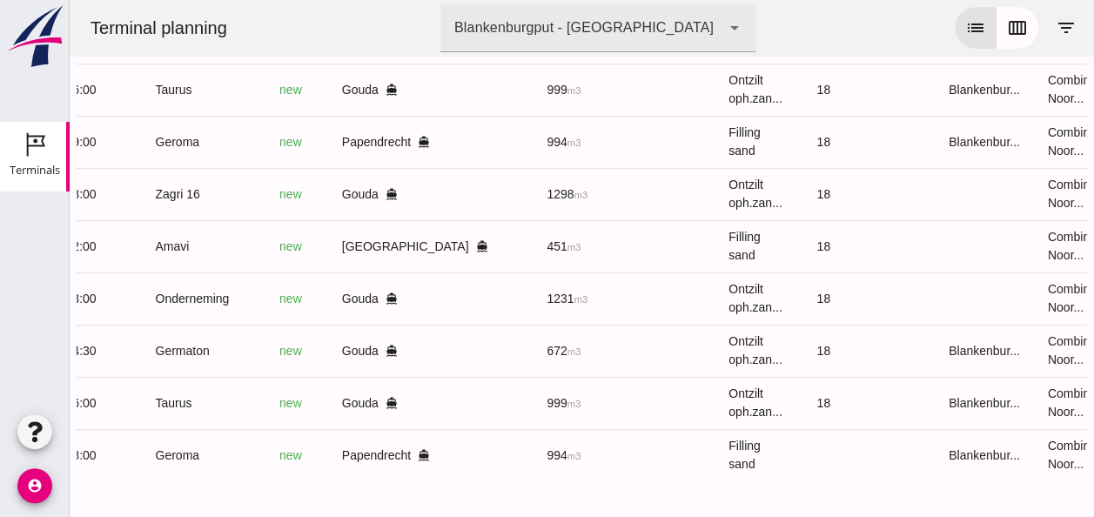
scroll to position [0, 460]
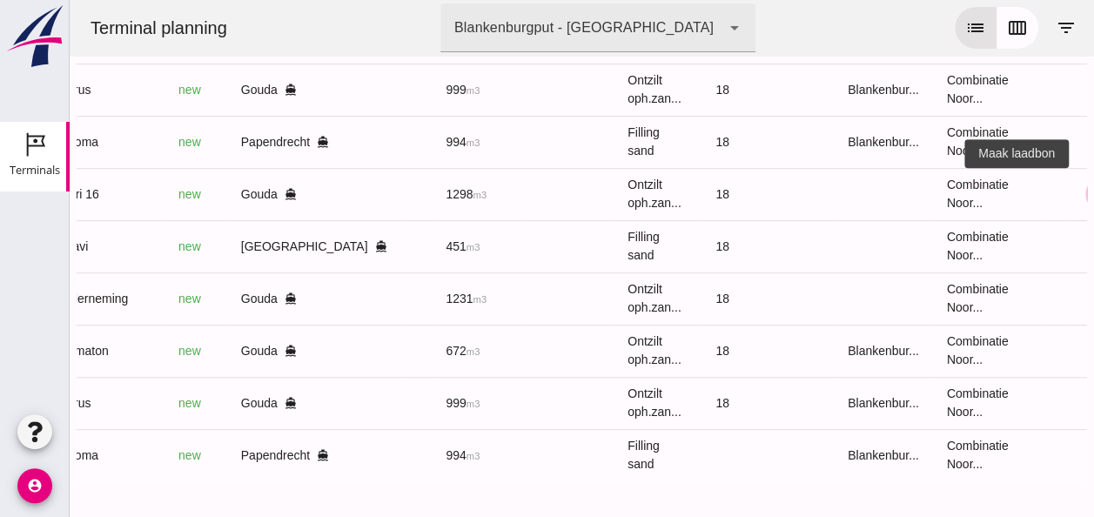
click at [1093, 186] on icon "receipt_long" at bounding box center [1103, 194] width 16 height 16
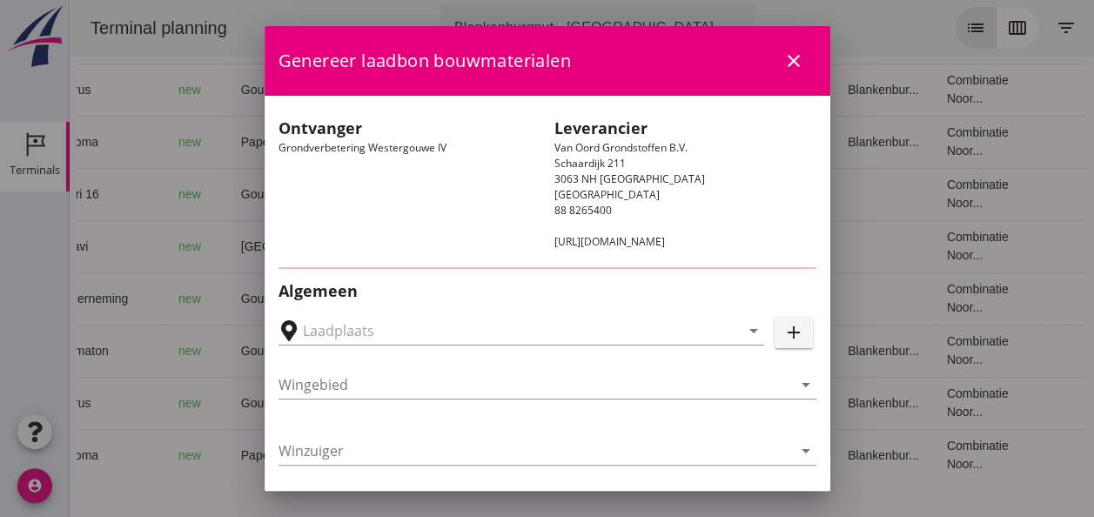
type input "Loswal Fa. J. Bos&Zonen, [GEOGRAPHIC_DATA]"
type input "Zagri 16"
type input "[PERSON_NAME]"
type input "1298"
type input "Ontzilt oph.zand [75] (6120)"
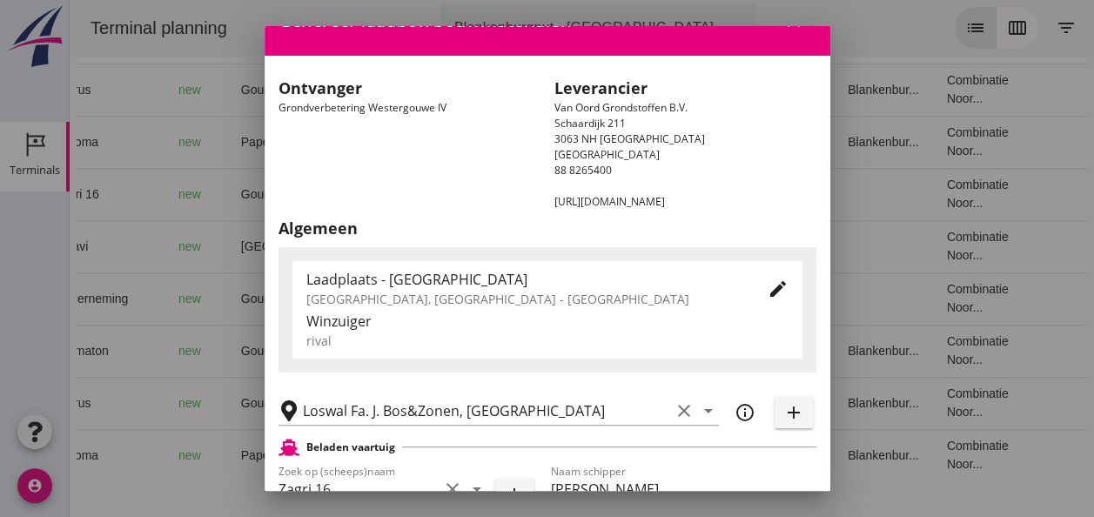
scroll to position [0, 0]
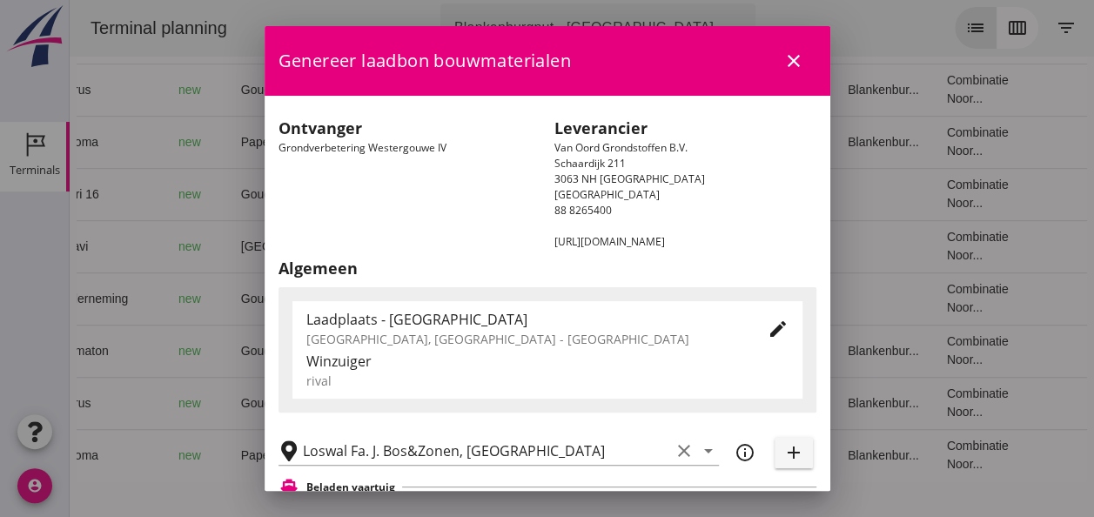
click at [783, 63] on icon "close" at bounding box center [793, 60] width 21 height 21
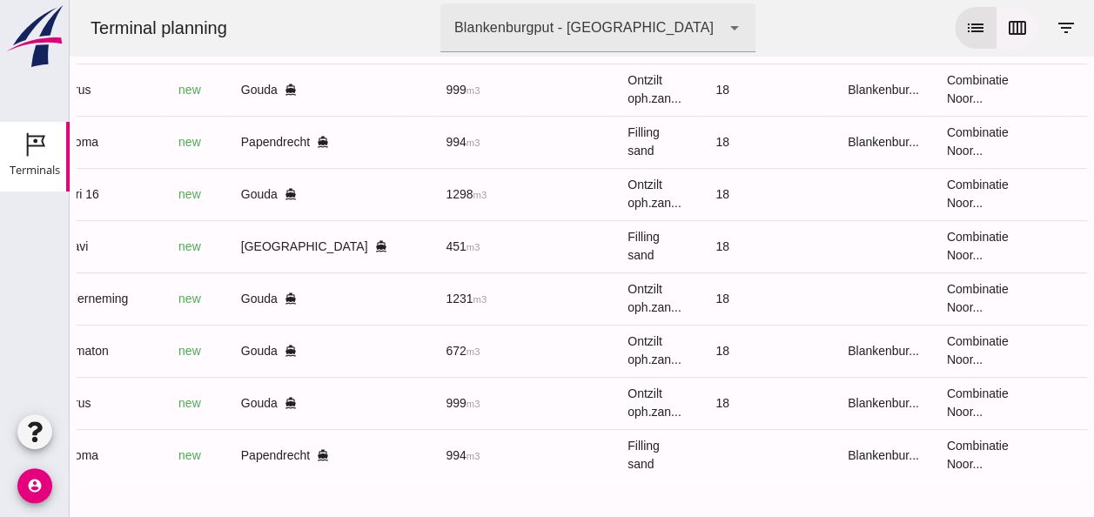
click at [1007, 28] on icon "calendar_view_week" at bounding box center [1017, 27] width 21 height 21
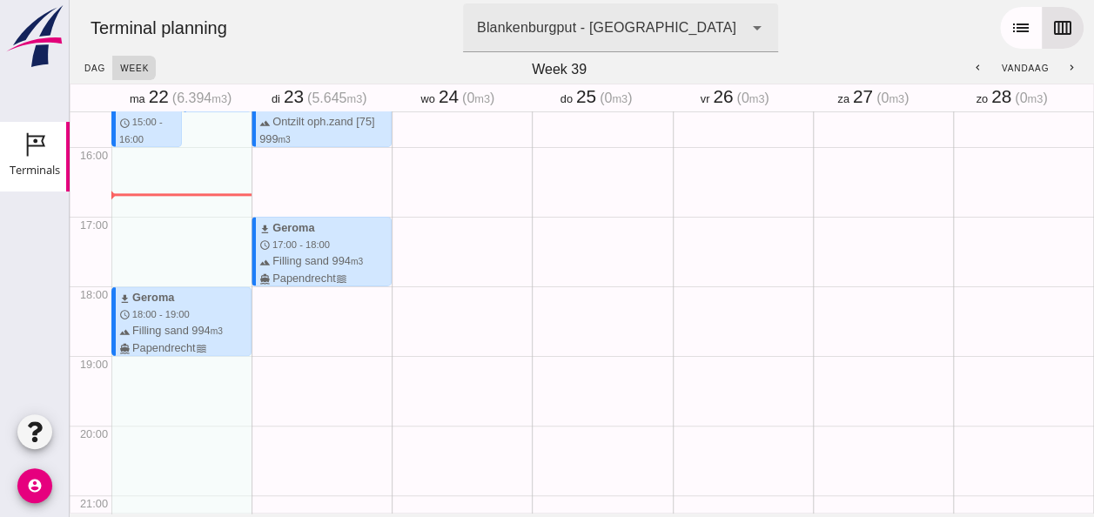
scroll to position [1114, 0]
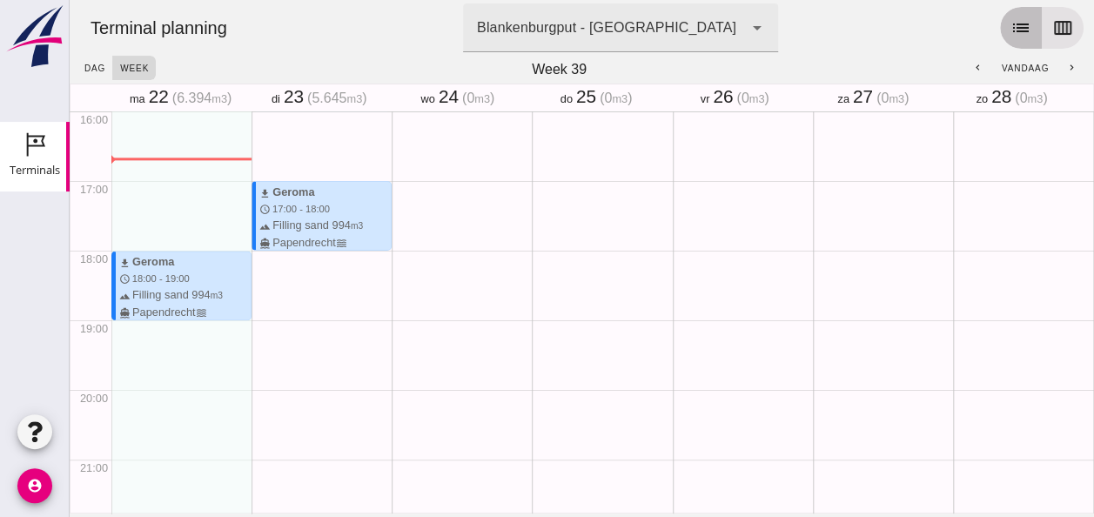
click at [1011, 36] on icon "list" at bounding box center [1021, 27] width 21 height 21
